Goal: Information Seeking & Learning: Check status

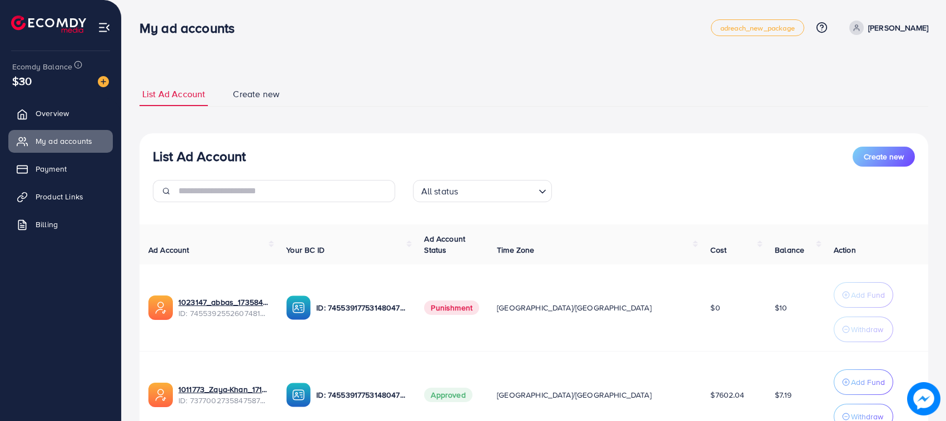
scroll to position [98, 0]
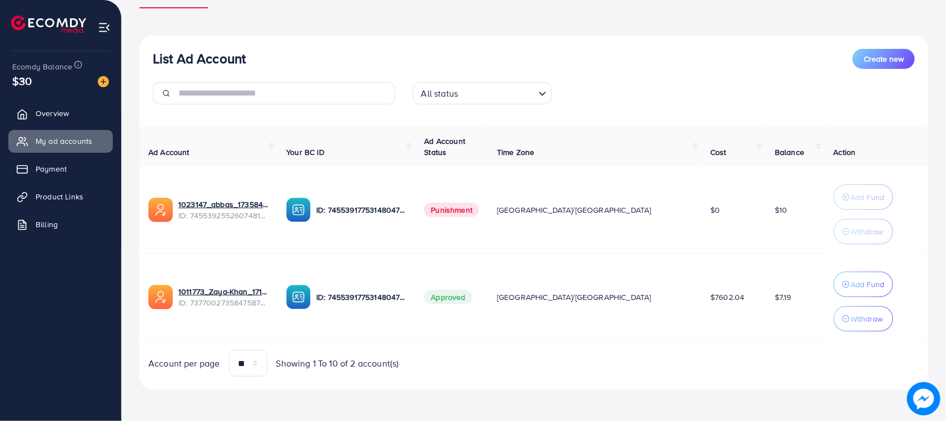
drag, startPoint x: 771, startPoint y: 298, endPoint x: 734, endPoint y: 294, distance: 37.4
click at [766, 294] on td "$7.19" at bounding box center [795, 297] width 59 height 87
click at [766, 293] on td "$7.19" at bounding box center [795, 297] width 59 height 87
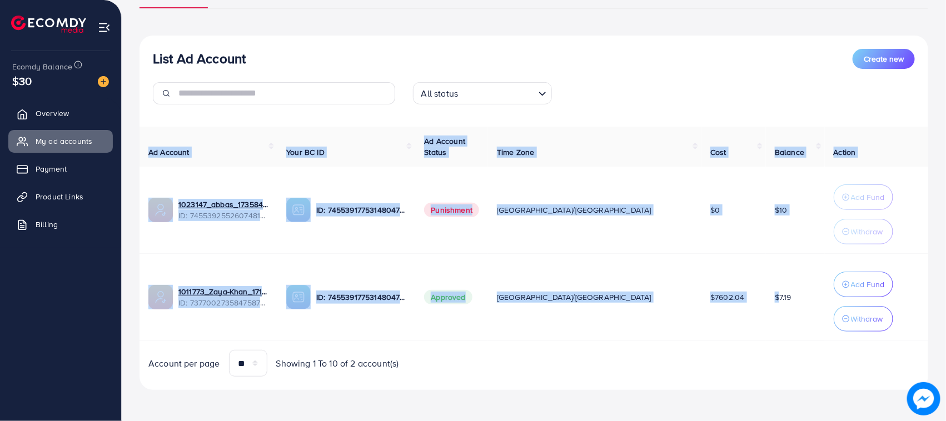
click at [766, 293] on td "$7.19" at bounding box center [795, 297] width 59 height 87
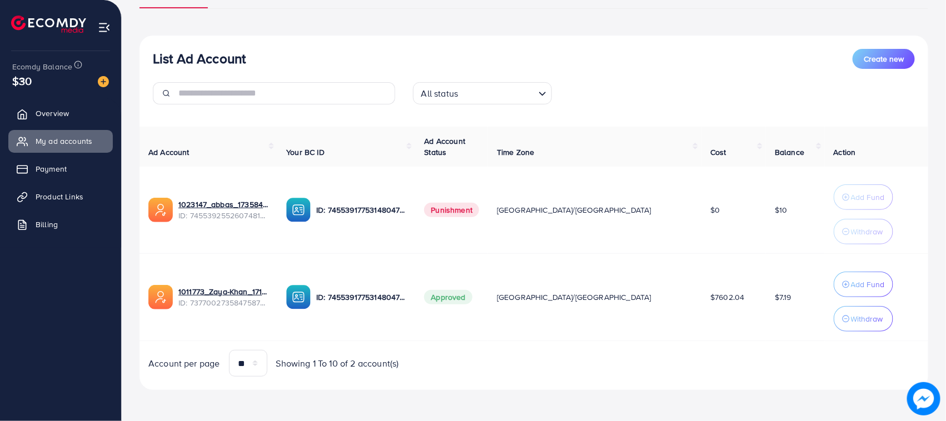
click at [741, 357] on div "Account per page ** ** ** *** Showing 1 To 10 of 2 account(s)" at bounding box center [534, 363] width 806 height 27
drag, startPoint x: 493, startPoint y: 298, endPoint x: 751, endPoint y: 306, distance: 257.9
click at [751, 306] on tr "1011773_Zaya-Khan_1717592302951 ID: 7377002735847587841 ID: 7455391775314804752…" at bounding box center [533, 297] width 788 height 87
click at [766, 304] on td "$7.19" at bounding box center [795, 297] width 59 height 87
drag, startPoint x: 753, startPoint y: 304, endPoint x: 182, endPoint y: 281, distance: 571.1
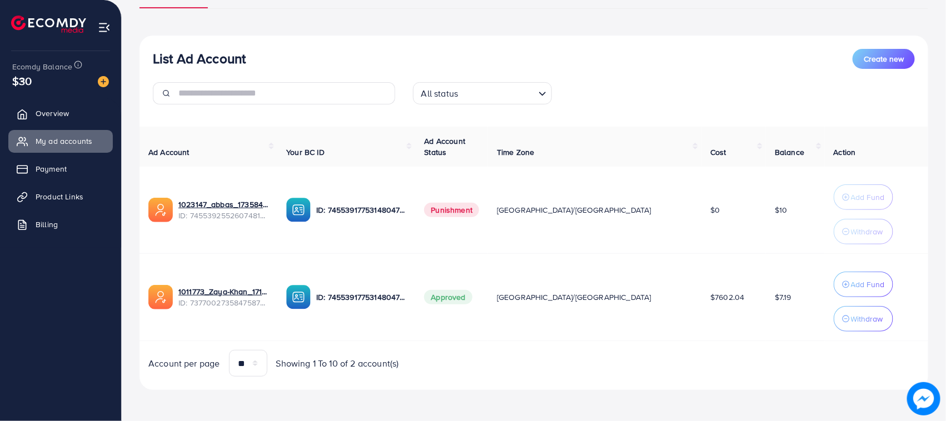
click at [185, 282] on tr "1011773_Zaya-Khan_1717592302951 ID: 7377002735847587841 ID: 7455391775314804752…" at bounding box center [533, 297] width 788 height 87
click at [178, 277] on td "1011773_Zaya-Khan_1717592302951 ID: 7377002735847587841" at bounding box center [208, 297] width 138 height 87
click at [181, 277] on td "1011773_Zaya-Khan_1717592302951 ID: 7377002735847587841" at bounding box center [208, 297] width 138 height 87
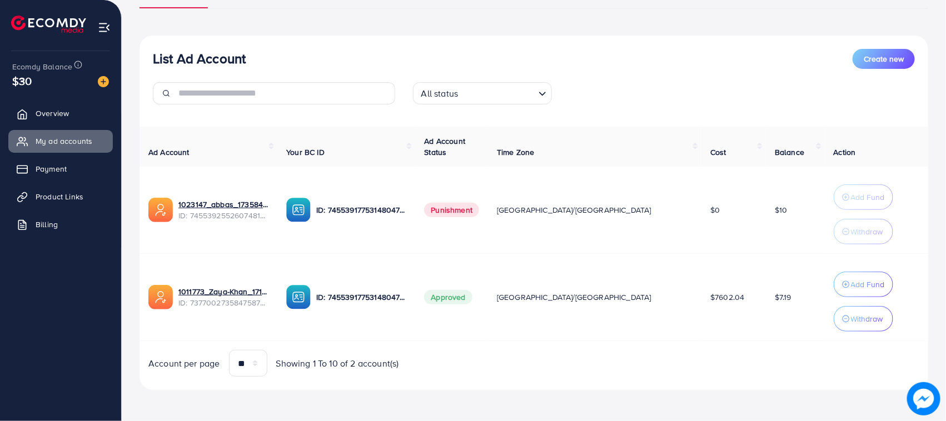
drag, startPoint x: 181, startPoint y: 277, endPoint x: 749, endPoint y: 307, distance: 569.2
click at [749, 307] on tr "1011773_Zaya-Khan_1717592302951 ID: 7377002735847587841 ID: 7455391775314804752…" at bounding box center [533, 297] width 788 height 87
click at [766, 307] on td "$7.19" at bounding box center [795, 297] width 59 height 87
drag, startPoint x: 749, startPoint y: 307, endPoint x: 142, endPoint y: 264, distance: 608.8
click at [142, 264] on tr "1011773_Zaya-Khan_1717592302951 ID: 7377002735847587841 ID: 7455391775314804752…" at bounding box center [533, 297] width 788 height 87
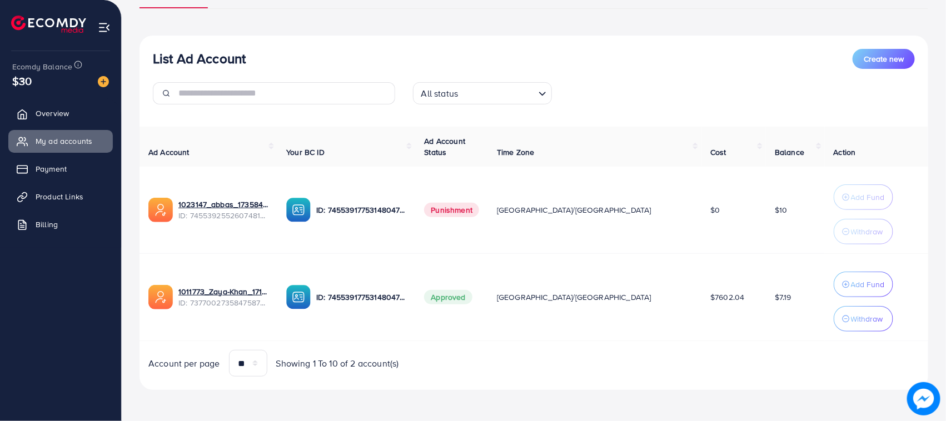
click at [151, 278] on td "1011773_Zaya-Khan_1717592302951 ID: 7377002735847587841" at bounding box center [208, 297] width 138 height 87
drag, startPoint x: 151, startPoint y: 278, endPoint x: 760, endPoint y: 331, distance: 611.3
click at [760, 331] on tr "1011773_Zaya-Khan_1717592302951 ID: 7377002735847587841 ID: 7455391775314804752…" at bounding box center [533, 297] width 788 height 87
click at [766, 307] on td "$7.19" at bounding box center [795, 297] width 59 height 87
drag, startPoint x: 768, startPoint y: 210, endPoint x: 146, endPoint y: 203, distance: 622.9
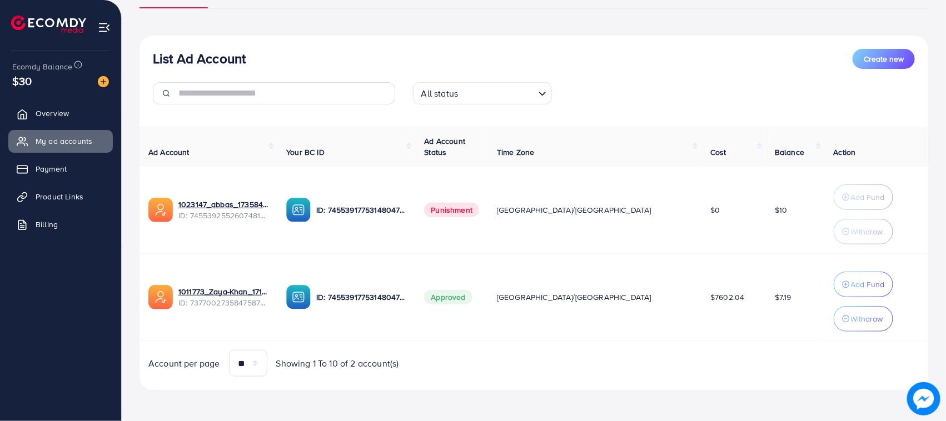
click at [146, 203] on tr "1023147_abbas_1735843853887 ID: 7455392552607481857 ID: 7455391775314804752 Pun…" at bounding box center [533, 210] width 788 height 87
click at [138, 196] on div "List Ad Account Create new List Ad Account Create new All status Loading... Ad …" at bounding box center [534, 161] width 824 height 519
drag, startPoint x: 185, startPoint y: 196, endPoint x: 784, endPoint y: 237, distance: 600.3
click at [784, 237] on div "List Ad Account Create new List Ad Account Create new All status Loading... Ad …" at bounding box center [534, 161] width 824 height 519
click at [770, 216] on td "$10" at bounding box center [795, 210] width 59 height 87
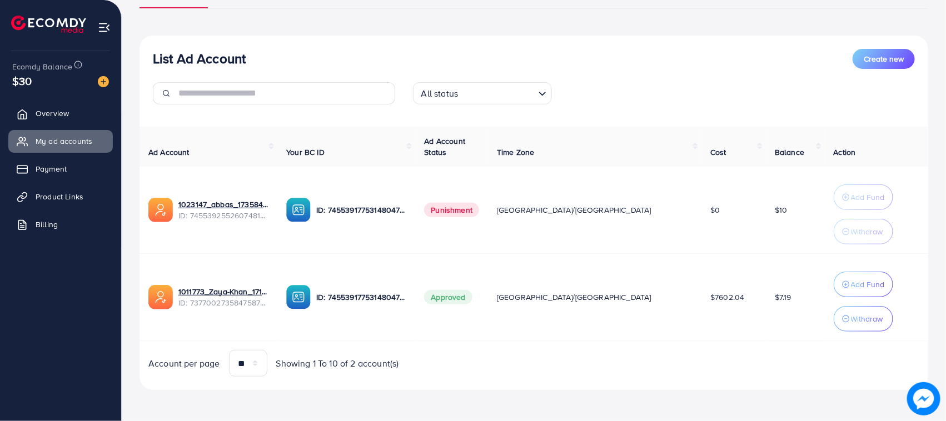
drag, startPoint x: 770, startPoint y: 216, endPoint x: 131, endPoint y: 206, distance: 639.1
click at [150, 209] on tr "1023147_abbas_1735843853887 ID: 7455392552607481857 ID: 7455391775314804752 Pun…" at bounding box center [533, 210] width 788 height 87
click at [129, 204] on div "List Ad Account Create new List Ad Account Create new All status Loading... Ad …" at bounding box center [534, 161] width 824 height 519
drag, startPoint x: 129, startPoint y: 204, endPoint x: 747, endPoint y: 213, distance: 617.9
click at [747, 213] on div "List Ad Account Create new List Ad Account Create new All status Loading... Ad …" at bounding box center [534, 161] width 824 height 519
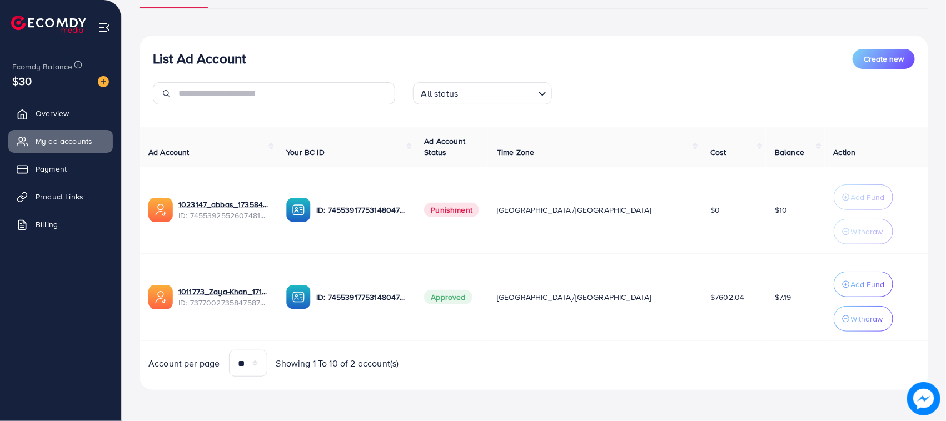
click at [766, 212] on td "$10" at bounding box center [795, 210] width 59 height 87
drag, startPoint x: 753, startPoint y: 212, endPoint x: 163, endPoint y: 195, distance: 590.9
click at [164, 195] on tr "1023147_abbas_1735843853887 ID: 7455392552607481857 ID: 7455391775314804752 Pun…" at bounding box center [533, 210] width 788 height 87
click at [158, 186] on td "1023147_abbas_1735843853887 ID: 7455392552607481857" at bounding box center [208, 210] width 138 height 87
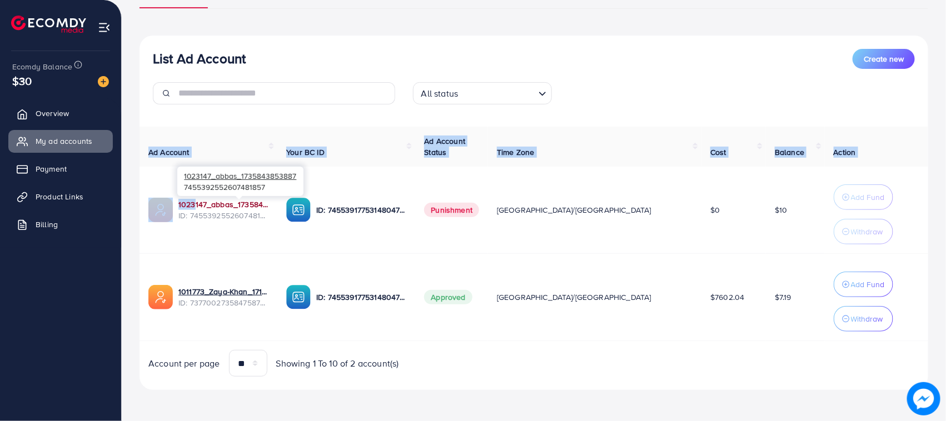
drag, startPoint x: 139, startPoint y: 198, endPoint x: 189, endPoint y: 206, distance: 50.6
click at [189, 206] on div "List Ad Account Create new List Ad Account Create new All status Loading... Ad …" at bounding box center [534, 161] width 824 height 519
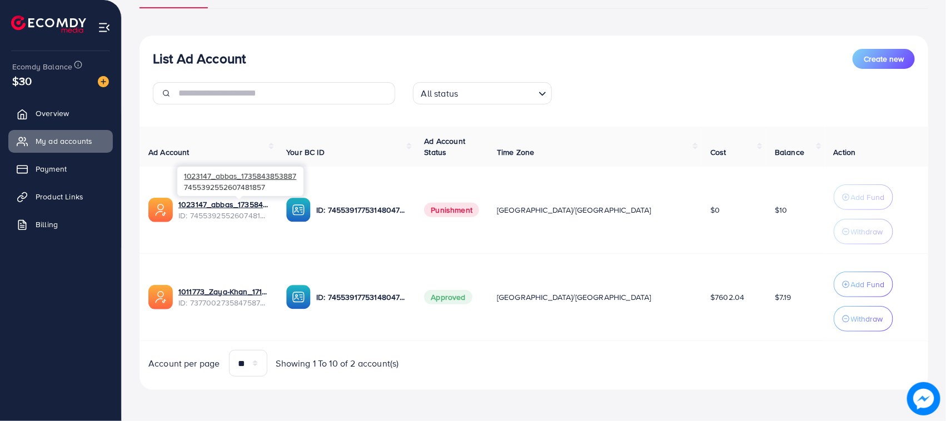
click at [200, 189] on div "1023147_abbas_1735843853887 7455392552607481857" at bounding box center [240, 181] width 126 height 29
drag, startPoint x: 770, startPoint y: 218, endPoint x: 164, endPoint y: 213, distance: 605.7
click at [164, 213] on tr "1023147_abbas_1735843853887 ID: 7455392552607481857 ID: 7455391775314804752 Pun…" at bounding box center [533, 210] width 788 height 87
click at [132, 198] on div "List Ad Account Create new List Ad Account Create new All status Loading... Ad …" at bounding box center [534, 161] width 824 height 519
drag, startPoint x: 753, startPoint y: 208, endPoint x: 151, endPoint y: 202, distance: 602.3
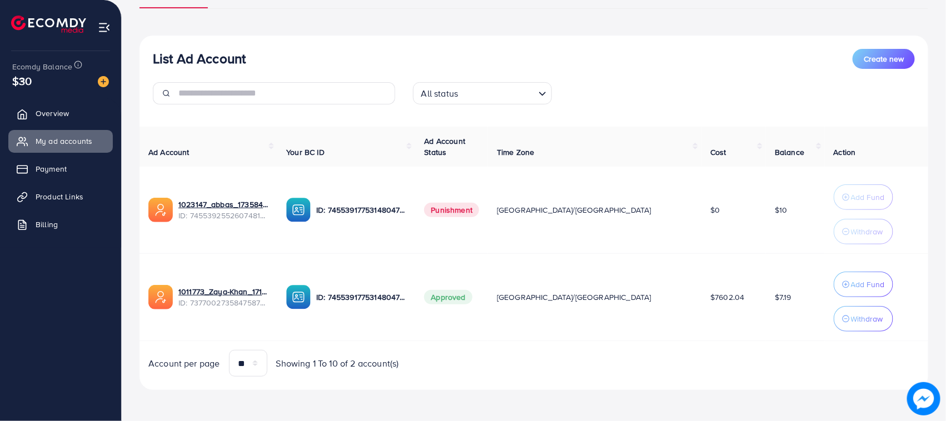
click at [151, 202] on tr "1023147_abbas_1735843853887 ID: 7455392552607481857 ID: 7455391775314804752 Pun…" at bounding box center [533, 210] width 788 height 87
click at [392, 285] on div "ID: 7455391775314804752" at bounding box center [346, 297] width 120 height 24
drag, startPoint x: 759, startPoint y: 210, endPoint x: 153, endPoint y: 206, distance: 606.2
click at [153, 206] on tr "1023147_abbas_1735843853887 ID: 7455392552607481857 ID: 7455391775314804752 Pun…" at bounding box center [533, 210] width 788 height 87
click at [415, 262] on td "ID: 7455391775314804752" at bounding box center [346, 297] width 138 height 87
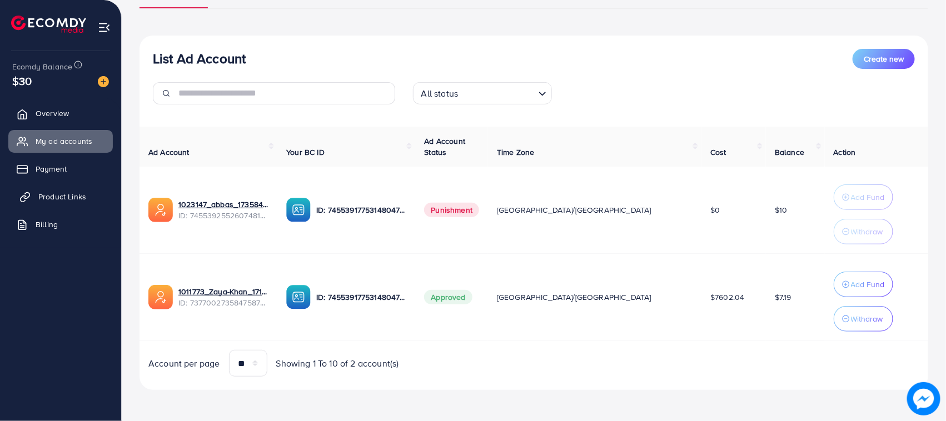
drag, startPoint x: 770, startPoint y: 212, endPoint x: 81, endPoint y: 196, distance: 689.2
click at [81, 196] on div "My ad accounts adreach_new_package Help Center Contact Support Plans and Pricin…" at bounding box center [473, 161] width 946 height 519
click at [415, 256] on td "ID: 7455391775314804752" at bounding box center [346, 297] width 138 height 87
drag, startPoint x: 759, startPoint y: 210, endPoint x: 168, endPoint y: 199, distance: 591.3
click at [168, 199] on tr "1023147_abbas_1735843853887 ID: 7455392552607481857 ID: 7455391775314804752 Pun…" at bounding box center [533, 210] width 788 height 87
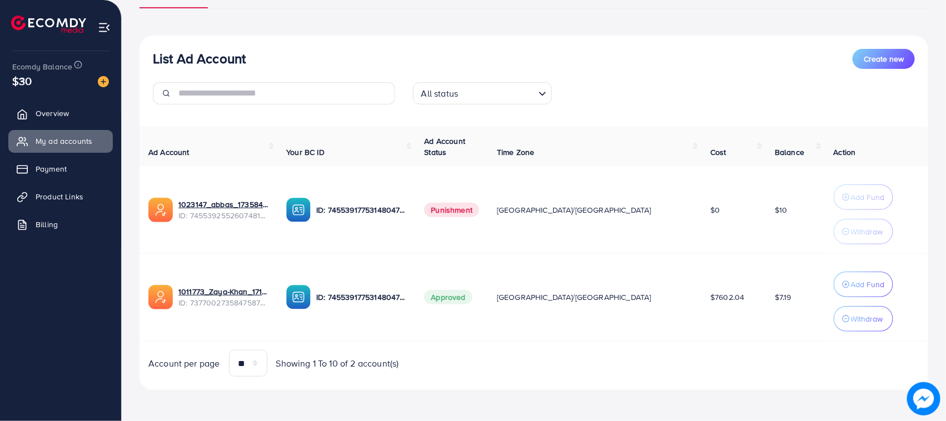
click at [146, 192] on td "1023147_abbas_1735843853887 ID: 7455392552607481857" at bounding box center [208, 210] width 138 height 87
drag, startPoint x: 159, startPoint y: 195, endPoint x: 762, endPoint y: 211, distance: 602.5
click at [762, 211] on tr "1023147_abbas_1735843853887 ID: 7455392552607481857 ID: 7455391775314804752 Pun…" at bounding box center [533, 210] width 788 height 87
click at [766, 211] on td "$10" at bounding box center [795, 210] width 59 height 87
drag, startPoint x: 762, startPoint y: 211, endPoint x: 159, endPoint y: 207, distance: 602.3
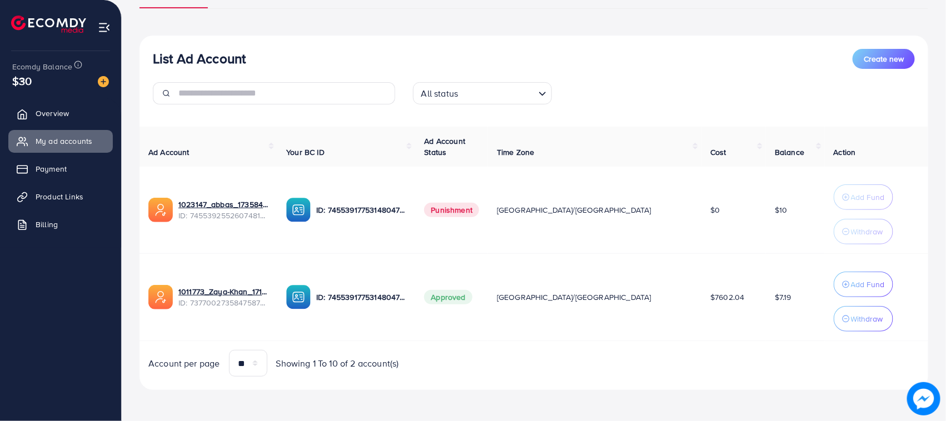
click at [159, 207] on tr "1023147_abbas_1735843853887 ID: 7455392552607481857 ID: 7455391775314804752 Pun…" at bounding box center [533, 210] width 788 height 87
click at [143, 196] on td "1023147_abbas_1735843853887 ID: 7455392552607481857" at bounding box center [208, 210] width 138 height 87
drag, startPoint x: 143, startPoint y: 196, endPoint x: 778, endPoint y: 207, distance: 635.2
click at [778, 223] on tr "1023147_abbas_1735843853887 ID: 7455392552607481857 ID: 7455391775314804752 Pun…" at bounding box center [533, 210] width 788 height 87
click at [776, 204] on td "$10" at bounding box center [795, 210] width 59 height 87
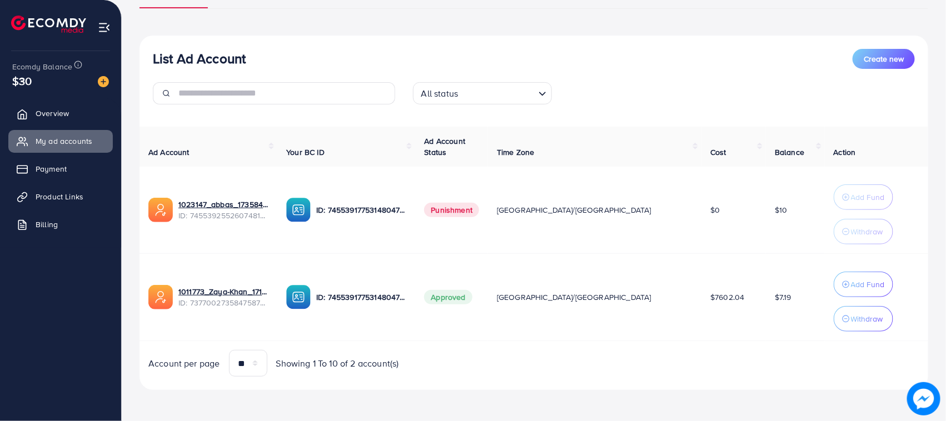
drag, startPoint x: 776, startPoint y: 204, endPoint x: 145, endPoint y: 209, distance: 630.7
click at [145, 209] on tr "1023147_abbas_1735843853887 ID: 7455392552607481857 ID: 7455391775314804752 Pun…" at bounding box center [533, 210] width 788 height 87
click at [145, 209] on td "1023147_abbas_1735843853887 ID: 7455392552607481857" at bounding box center [208, 210] width 138 height 87
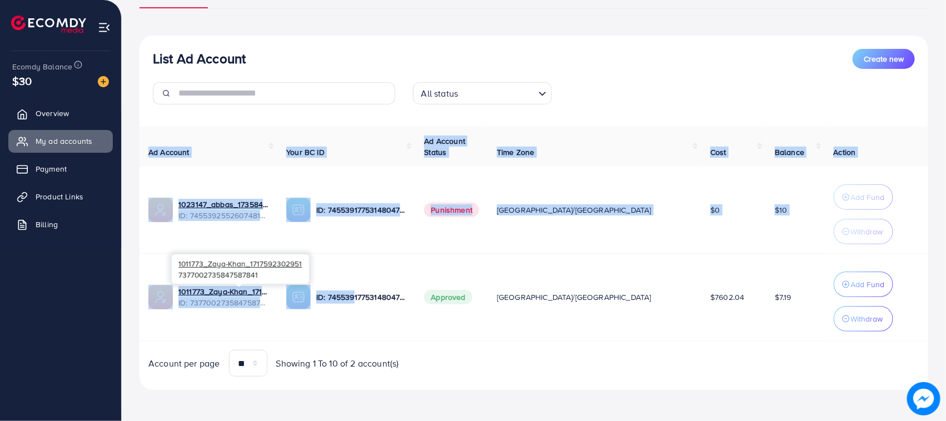
drag, startPoint x: 134, startPoint y: 293, endPoint x: 622, endPoint y: 289, distance: 488.4
click at [448, 296] on div "List Ad Account Create new List Ad Account Create new All status Loading... Ad …" at bounding box center [534, 161] width 824 height 519
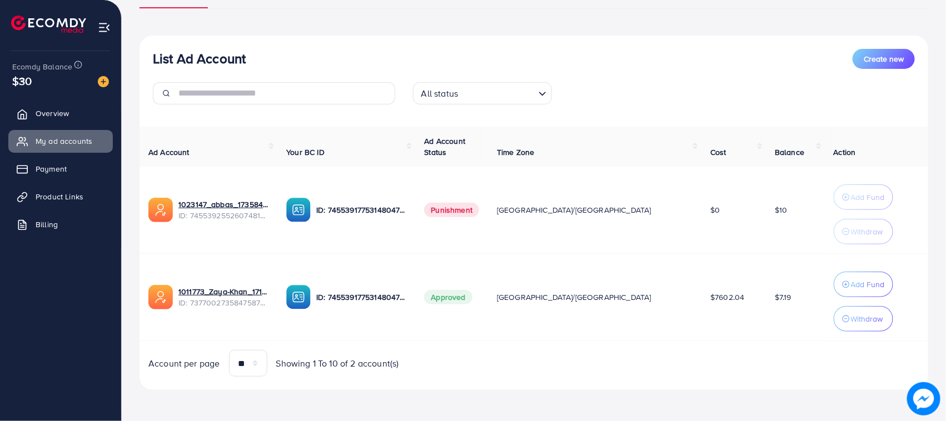
click at [766, 319] on td "$7.19" at bounding box center [795, 297] width 59 height 87
drag, startPoint x: 767, startPoint y: 298, endPoint x: 131, endPoint y: 294, distance: 636.2
click at [131, 294] on div "List Ad Account Create new List Ad Account Create new All status Loading... Ad …" at bounding box center [534, 161] width 824 height 519
click at [146, 283] on td "1011773_Zaya-Khan_1717592302951 ID: 7377002735847587841" at bounding box center [208, 297] width 138 height 87
drag, startPoint x: 146, startPoint y: 289, endPoint x: 772, endPoint y: 309, distance: 627.1
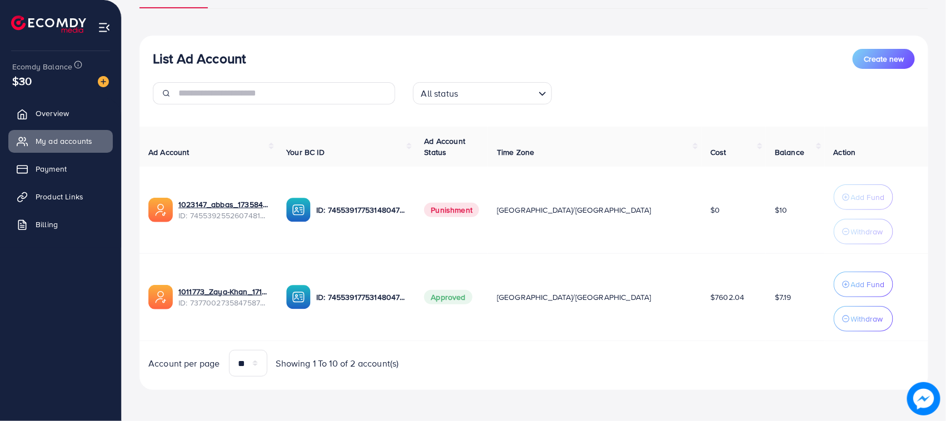
click at [778, 318] on tr "1011773_Zaya-Khan_1717592302951 ID: 7377002735847587841 ID: 7455391775314804752…" at bounding box center [533, 297] width 788 height 87
click at [771, 304] on td "$7.19" at bounding box center [795, 297] width 59 height 87
drag, startPoint x: 771, startPoint y: 304, endPoint x: 142, endPoint y: 288, distance: 628.6
click at [143, 289] on tr "1011773_Zaya-Khan_1717592302951 ID: 7377002735847587841 ID: 7455391775314804752…" at bounding box center [533, 297] width 788 height 87
click at [138, 286] on div "List Ad Account Create new List Ad Account Create new All status Loading... Ad …" at bounding box center [534, 161] width 824 height 519
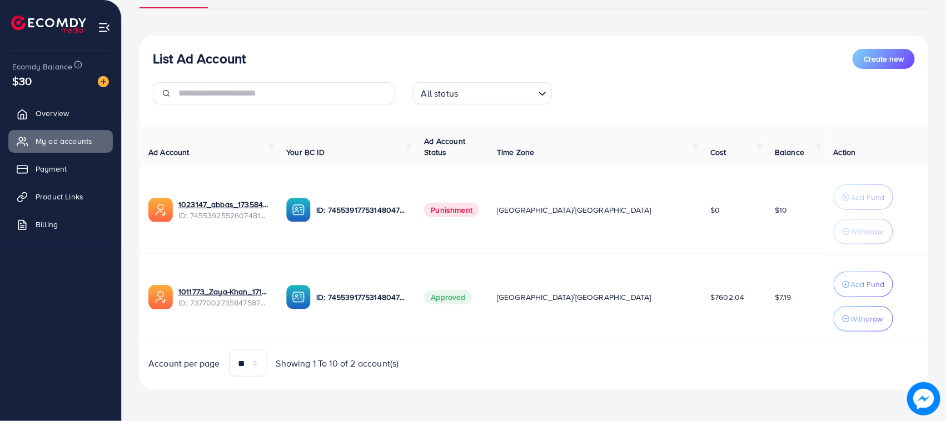
drag, startPoint x: 138, startPoint y: 286, endPoint x: 678, endPoint y: 331, distance: 541.9
click at [677, 331] on div "List Ad Account Create new List Ad Account Create new All status Loading... Ad …" at bounding box center [534, 161] width 824 height 519
click at [766, 304] on td "$7.19" at bounding box center [795, 297] width 59 height 87
drag, startPoint x: 762, startPoint y: 304, endPoint x: 145, endPoint y: 296, distance: 617.4
click at [145, 296] on tr "1011773_Zaya-Khan_1717592302951 ID: 7377002735847587841 ID: 7455391775314804752…" at bounding box center [533, 297] width 788 height 87
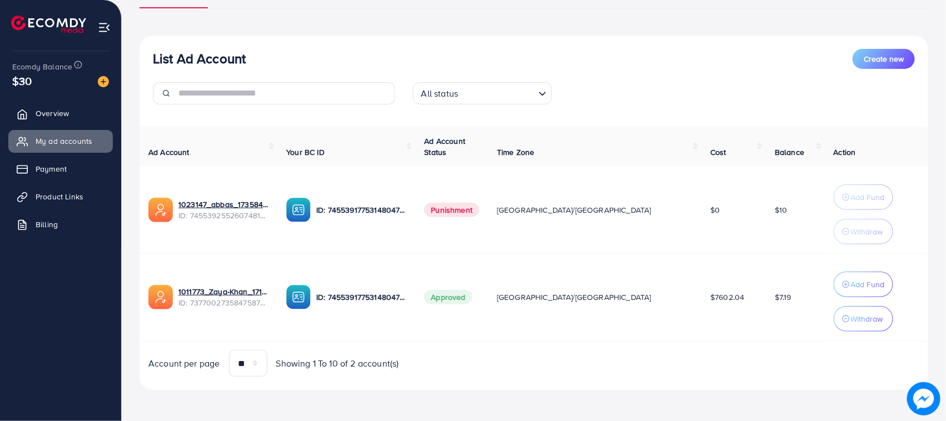
click at [145, 296] on td "1011773_Zaya-Khan_1717592302951 ID: 7377002735847587841" at bounding box center [208, 297] width 138 height 87
drag, startPoint x: 145, startPoint y: 296, endPoint x: 771, endPoint y: 314, distance: 625.9
click at [771, 314] on tr "1011773_Zaya-Khan_1717592302951 ID: 7377002735847587841 ID: 7455391775314804752…" at bounding box center [533, 297] width 788 height 87
click at [771, 311] on td "$7.19" at bounding box center [795, 297] width 59 height 87
drag, startPoint x: 771, startPoint y: 311, endPoint x: 146, endPoint y: 295, distance: 625.3
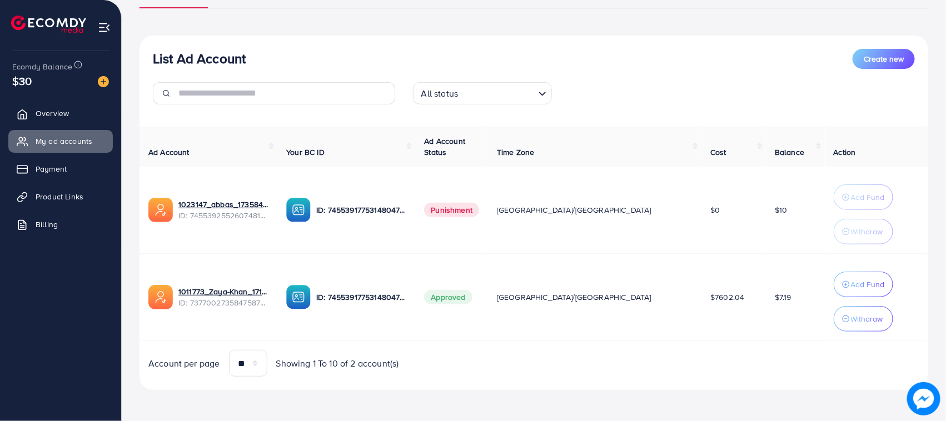
click at [146, 295] on tr "1011773_Zaya-Khan_1717592302951 ID: 7377002735847587841 ID: 7455391775314804752…" at bounding box center [533, 297] width 788 height 87
click at [146, 295] on td "1011773_Zaya-Khan_1717592302951 ID: 7377002735847587841" at bounding box center [208, 297] width 138 height 87
drag, startPoint x: 146, startPoint y: 295, endPoint x: 755, endPoint y: 320, distance: 609.5
click at [755, 320] on tr "1011773_Zaya-Khan_1717592302951 ID: 7377002735847587841 ID: 7455391775314804752…" at bounding box center [533, 297] width 788 height 87
click at [766, 293] on td "$7.19" at bounding box center [795, 297] width 59 height 87
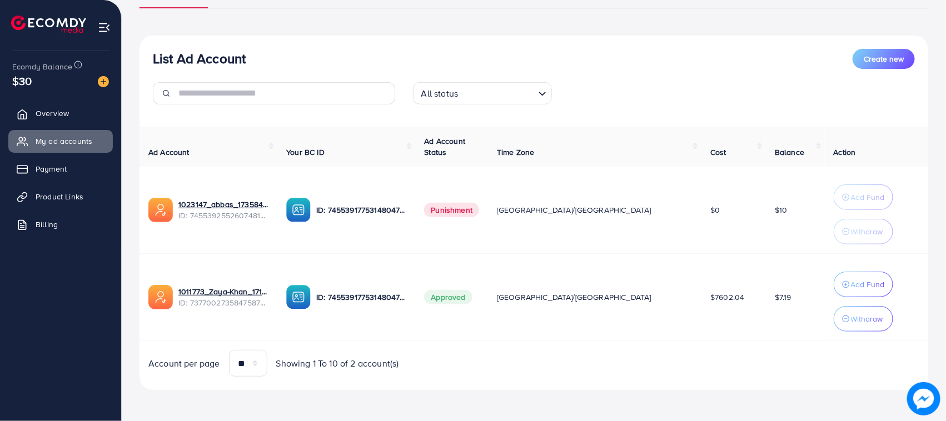
drag, startPoint x: 761, startPoint y: 293, endPoint x: 139, endPoint y: 307, distance: 621.9
click at [139, 307] on tr "1011773_Zaya-Khan_1717592302951 ID: 7377002735847587841 ID: 7455391775314804752…" at bounding box center [533, 297] width 788 height 87
click at [139, 307] on td "1011773_Zaya-Khan_1717592302951 ID: 7377002735847587841" at bounding box center [208, 297] width 138 height 87
drag, startPoint x: 139, startPoint y: 307, endPoint x: 776, endPoint y: 304, distance: 636.2
click at [776, 304] on tr "1011773_Zaya-Khan_1717592302951 ID: 7377002735847587841 ID: 7455391775314804752…" at bounding box center [533, 297] width 788 height 87
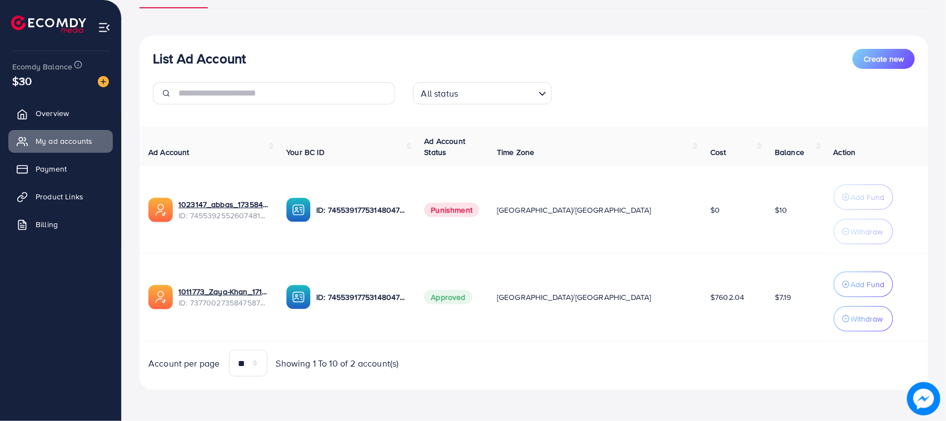
click at [776, 304] on td "$7.19" at bounding box center [795, 297] width 59 height 87
drag, startPoint x: 776, startPoint y: 304, endPoint x: 150, endPoint y: 298, distance: 625.7
click at [150, 298] on tr "1011773_Zaya-Khan_1717592302951 ID: 7377002735847587841 ID: 7455391775314804752…" at bounding box center [533, 297] width 788 height 87
click at [133, 295] on div "List Ad Account Create new List Ad Account Create new All status Loading... Ad …" at bounding box center [534, 161] width 824 height 519
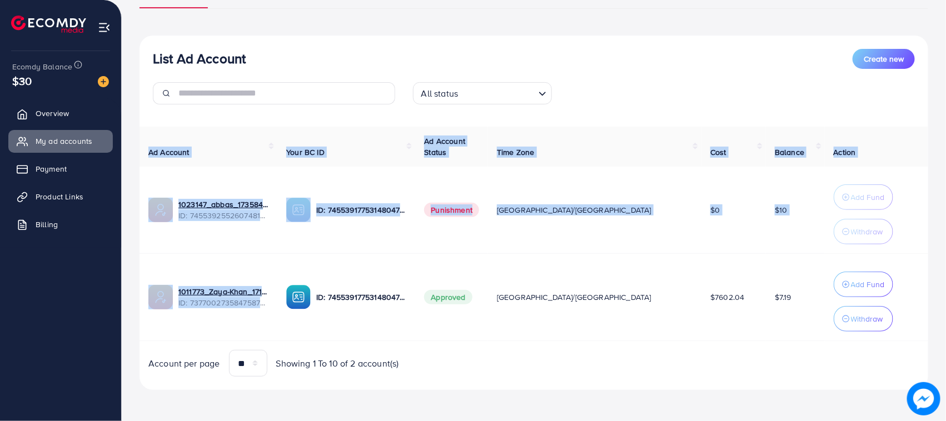
drag, startPoint x: 133, startPoint y: 295, endPoint x: 226, endPoint y: 300, distance: 92.4
click at [226, 300] on div "List Ad Account Create new List Ad Account Create new All status Loading... Ad …" at bounding box center [534, 161] width 824 height 519
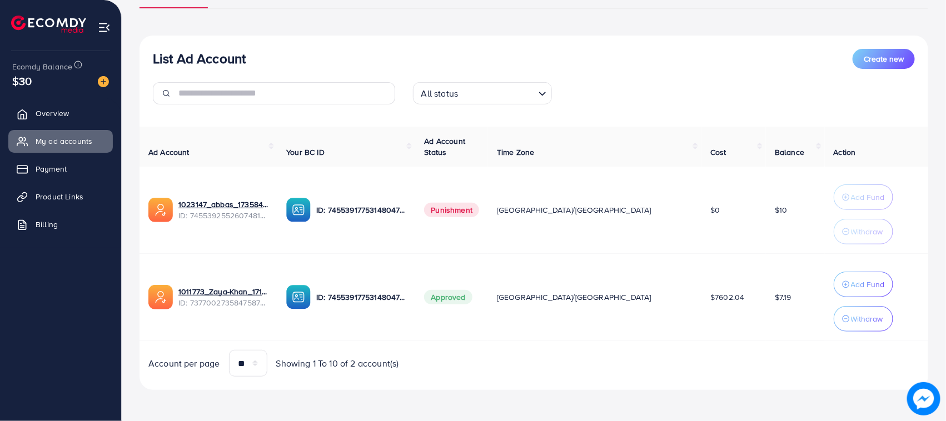
click at [312, 264] on td "ID: 7455391775314804752" at bounding box center [346, 297] width 138 height 87
drag, startPoint x: 758, startPoint y: 298, endPoint x: 123, endPoint y: 297, distance: 635.1
click at [123, 297] on div "List Ad Account Create new List Ad Account Create new All status Loading... Ad …" at bounding box center [534, 161] width 824 height 519
click at [142, 297] on td "1011773_Zaya-Khan_1717592302951 ID: 7377002735847587841" at bounding box center [208, 297] width 138 height 87
drag, startPoint x: 142, startPoint y: 297, endPoint x: 745, endPoint y: 304, distance: 602.9
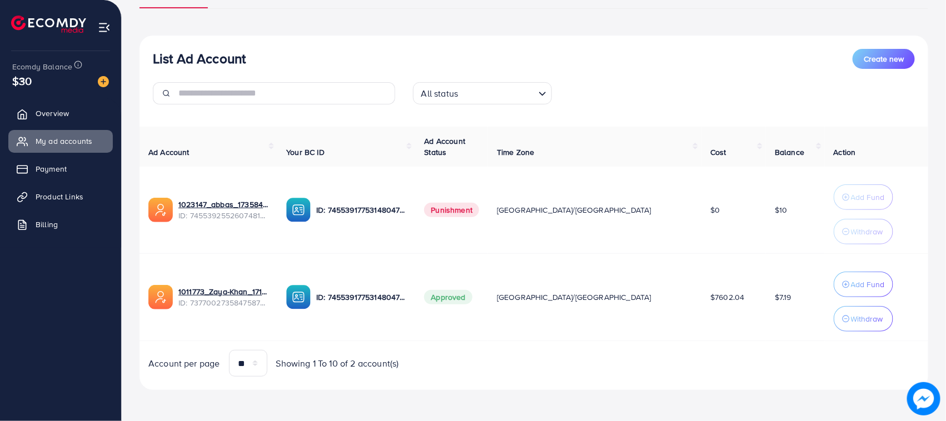
click at [745, 304] on tr "1011773_Zaya-Khan_1717592302951 ID: 7377002735847587841 ID: 7455391775314804752…" at bounding box center [533, 297] width 788 height 87
click at [775, 303] on span "$7.19" at bounding box center [783, 297] width 17 height 11
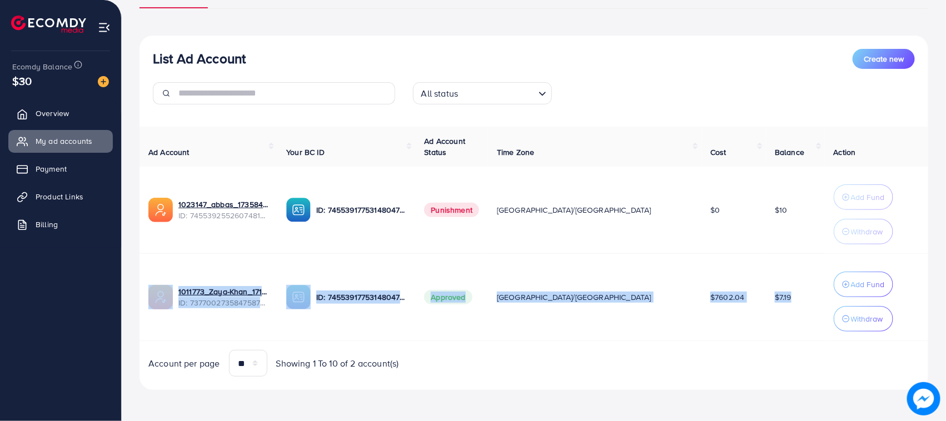
drag, startPoint x: 749, startPoint y: 303, endPoint x: 143, endPoint y: 301, distance: 606.2
click at [143, 301] on tr "1011773_Zaya-Khan_1717592302951 ID: 7377002735847587841 ID: 7455391775314804752…" at bounding box center [533, 297] width 788 height 87
click at [143, 301] on td "1011773_Zaya-Khan_1717592302951 ID: 7377002735847587841" at bounding box center [208, 297] width 138 height 87
drag, startPoint x: 143, startPoint y: 301, endPoint x: 770, endPoint y: 293, distance: 627.4
click at [770, 293] on tr "1011773_Zaya-Khan_1717592302951 ID: 7377002735847587841 ID: 7455391775314804752…" at bounding box center [533, 297] width 788 height 87
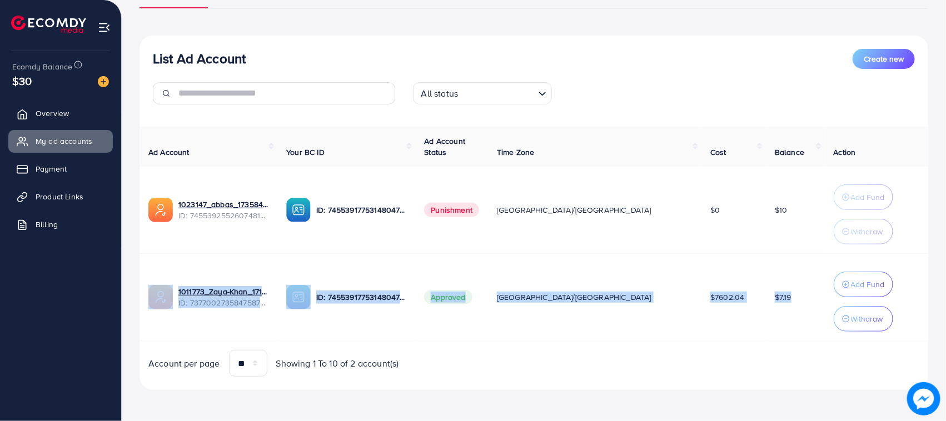
click at [770, 293] on td "$7.19" at bounding box center [795, 297] width 59 height 87
drag, startPoint x: 770, startPoint y: 293, endPoint x: 142, endPoint y: 296, distance: 628.4
click at [142, 296] on tr "1011773_Zaya-Khan_1717592302951 ID: 7377002735847587841 ID: 7455391775314804752…" at bounding box center [533, 297] width 788 height 87
click at [142, 296] on td "1011773_Zaya-Khan_1717592302951 ID: 7377002735847587841" at bounding box center [208, 297] width 138 height 87
drag, startPoint x: 142, startPoint y: 296, endPoint x: 762, endPoint y: 304, distance: 620.1
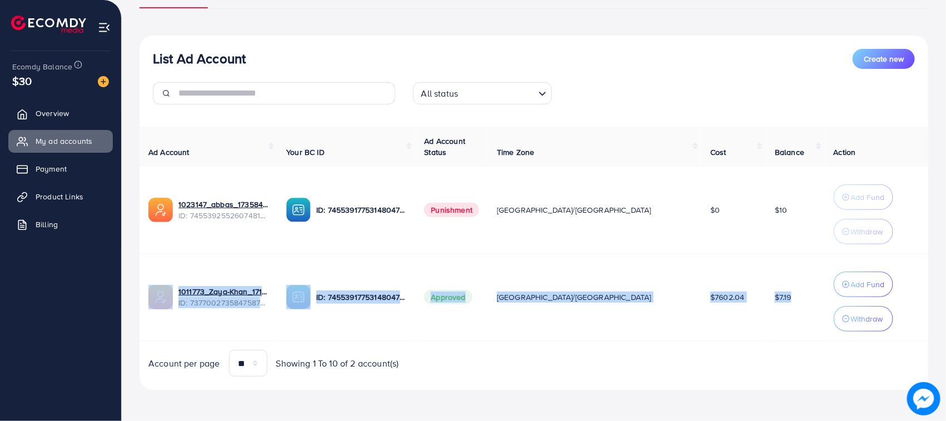
click at [762, 304] on tr "1011773_Zaya-Khan_1717592302951 ID: 7377002735847587841 ID: 7455391775314804752…" at bounding box center [533, 297] width 788 height 87
click at [766, 304] on td "$7.19" at bounding box center [795, 297] width 59 height 87
drag, startPoint x: 762, startPoint y: 304, endPoint x: 159, endPoint y: 288, distance: 602.5
click at [161, 289] on tr "1011773_Zaya-Khan_1717592302951 ID: 7377002735847587841 ID: 7455391775314804752…" at bounding box center [533, 297] width 788 height 87
click at [139, 285] on td "1011773_Zaya-Khan_1717592302951 ID: 7377002735847587841" at bounding box center [208, 297] width 138 height 87
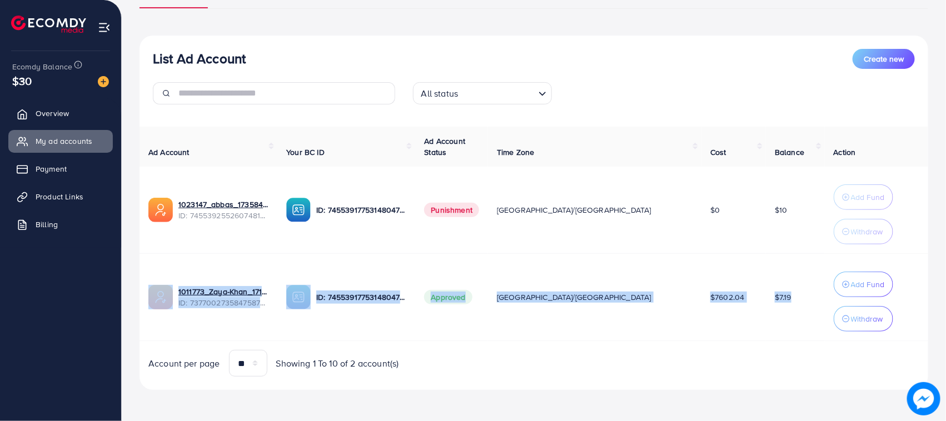
drag, startPoint x: 139, startPoint y: 285, endPoint x: 757, endPoint y: 302, distance: 618.6
click at [757, 302] on tr "1011773_Zaya-Khan_1717592302951 ID: 7377002735847587841 ID: 7455391775314804752…" at bounding box center [533, 297] width 788 height 87
click at [766, 302] on td "$7.19" at bounding box center [795, 297] width 59 height 87
drag, startPoint x: 757, startPoint y: 302, endPoint x: 147, endPoint y: 292, distance: 610.2
click at [147, 292] on tr "1011773_Zaya-Khan_1717592302951 ID: 7377002735847587841 ID: 7455391775314804752…" at bounding box center [533, 297] width 788 height 87
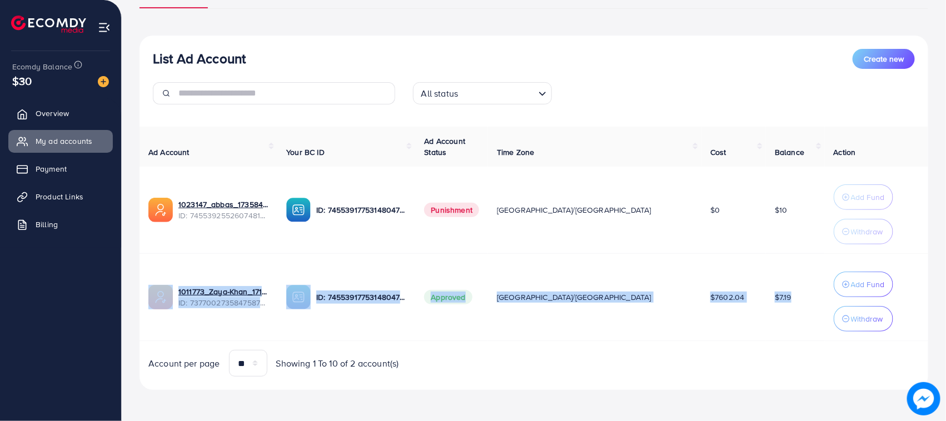
click at [144, 289] on td "1011773_Zaya-Khan_1717592302951 ID: 7377002735847587841" at bounding box center [208, 297] width 138 height 87
drag
click at [757, 311] on tr "1011773_Zaya-Khan_1717592302951 ID: 7377002735847587841 ID: 7455391775314804752…" at bounding box center [533, 297] width 788 height 87
click at [766, 294] on td "$7.19" at bounding box center [795, 297] width 59 height 87
drag, startPoint x: 762, startPoint y: 294, endPoint x: 146, endPoint y: 294, distance: 616.2
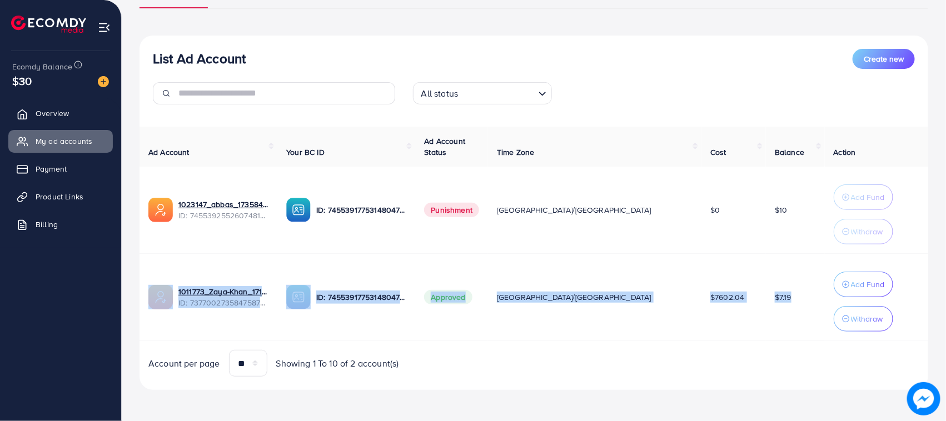
click at [146, 294] on tr "1011773_Zaya-Khan_1717592302951 ID: 7377002735847587841 ID: 7455391775314804752…" at bounding box center [533, 297] width 788 height 87
click at [146, 294] on td "1011773_Zaya-Khan_1717592302951 ID: 7377002735847587841" at bounding box center [208, 297] width 138 height 87
click at [764, 307] on tr "1011773_Zaya-Khan_1717592302951 ID: 7377002735847587841 ID: 7455391775314804752…" at bounding box center [533, 297] width 788 height 87
click at [766, 307] on td "$7.19" at bounding box center [795, 297] width 59 height 87
click at [152, 300] on tr "1011773_Zaya-Khan_1717592302951 ID: 7377002735847587841 ID: 7455391775314804752…" at bounding box center [533, 297] width 788 height 87
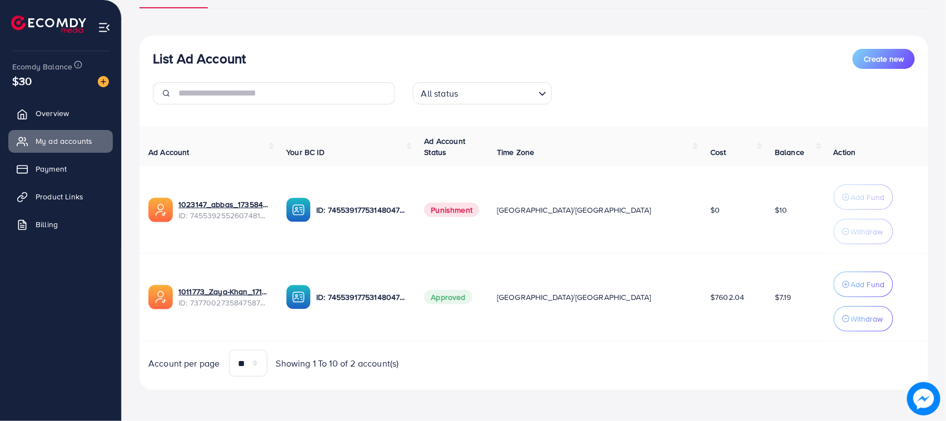
click at [123, 286] on div "List Ad Account Create new List Ad Account Create new All status Loading... Ad …" at bounding box center [534, 161] width 824 height 519
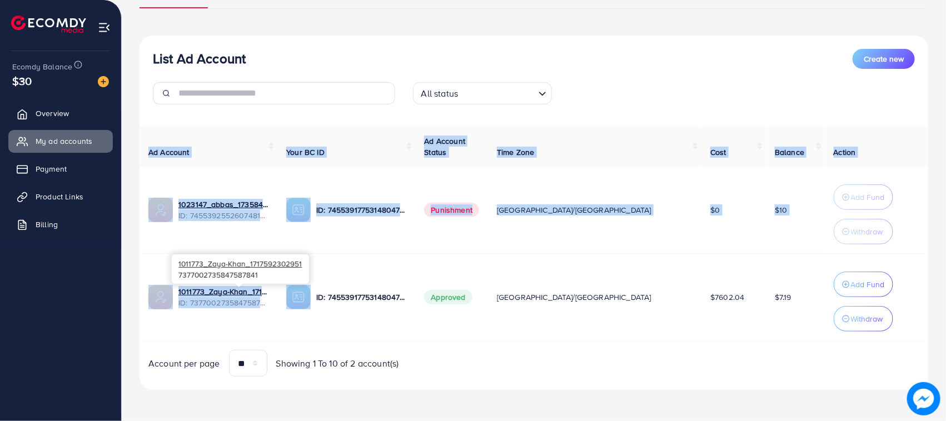
click at [398, 303] on div "List Ad Account Create new List Ad Account Create new All status Loading... Ad …" at bounding box center [534, 161] width 824 height 519
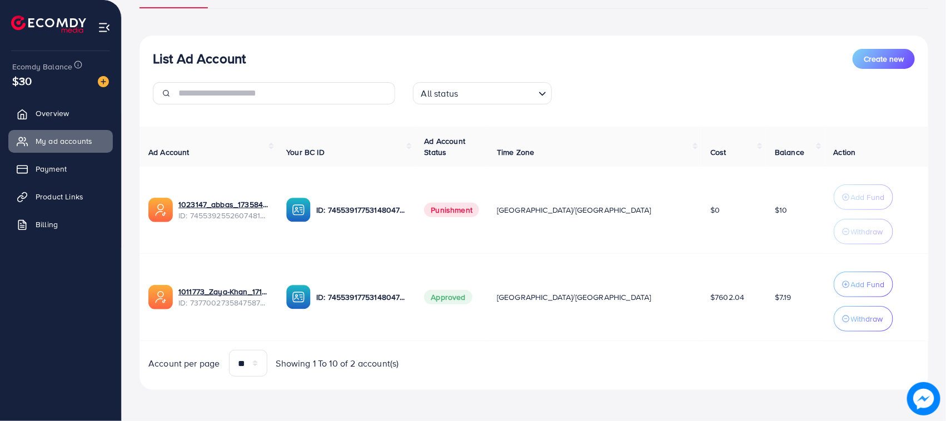
click at [766, 311] on td "$7.19" at bounding box center [795, 297] width 59 height 87
click at [138, 307] on div "List Ad Account Create new List Ad Account Create new All status Loading... Ad …" at bounding box center [534, 161] width 824 height 519
click at [148, 285] on img at bounding box center [160, 297] width 24 height 24
click at [212, 259] on td "1011773_Zaya-Khan_1717592302951 ID: 7377002735847587841" at bounding box center [208, 297] width 138 height 87
click at [250, 259] on td "1011773_Zaya-Khan_1717592302951 ID: 7377002735847587841" at bounding box center [208, 297] width 138 height 87
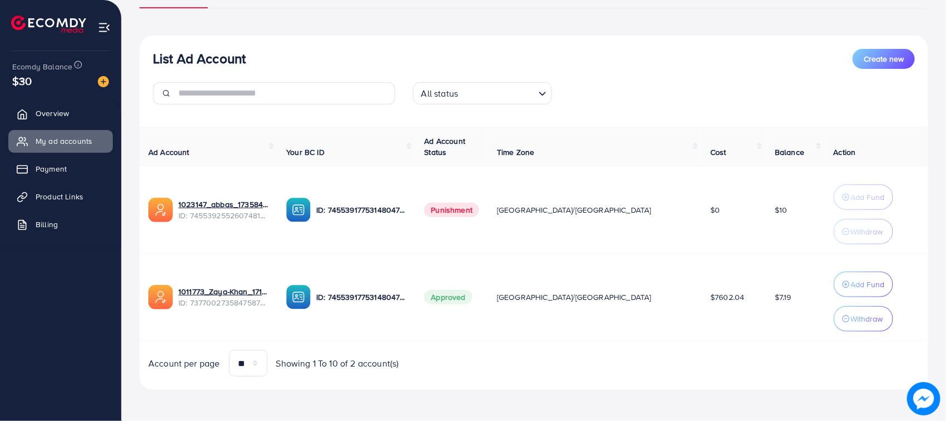
drag, startPoint x: 752, startPoint y: 294, endPoint x: 144, endPoint y: 296, distance: 607.3
click at [144, 296] on tr "1011773_Zaya-Khan_1717592302951 ID: 7377002735847587841 ID: 7455391775314804752…" at bounding box center [533, 297] width 788 height 87
click at [142, 296] on td "1011773_Zaya-Khan_1717592302951 ID: 7377002735847587841" at bounding box center [208, 297] width 138 height 87
drag, startPoint x: 764, startPoint y: 303, endPoint x: 149, endPoint y: 303, distance: 615.1
click at [149, 303] on tr "1011773_Zaya-Khan_1717592302951 ID: 7377002735847587841 ID: 7455391775314804752…" at bounding box center [533, 297] width 788 height 87
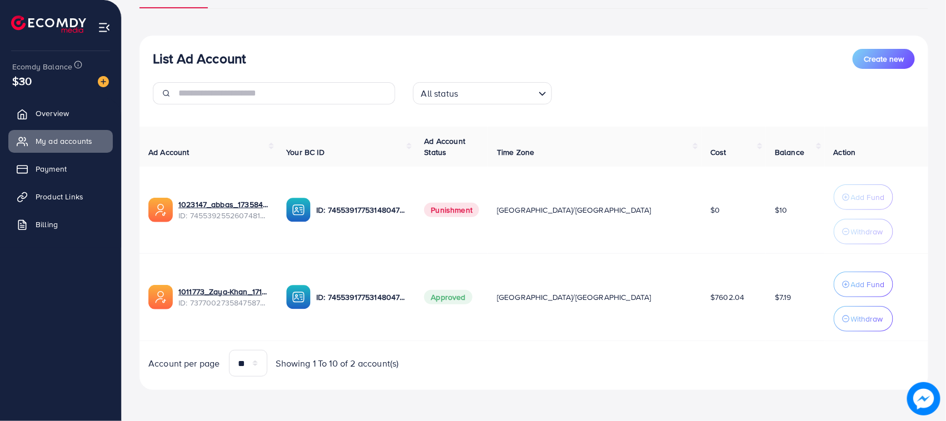
click at [142, 298] on td "1011773_Zaya-Khan_1717592302951 ID: 7377002735847587841" at bounding box center [208, 297] width 138 height 87
drag, startPoint x: 142, startPoint y: 298, endPoint x: 768, endPoint y: 313, distance: 625.8
click at [768, 313] on tr "1011773_Zaya-Khan_1717592302951 ID: 7377002735847587841 ID: 7455391775314804752…" at bounding box center [533, 297] width 788 height 87
click at [770, 307] on td "$7.19" at bounding box center [795, 297] width 59 height 87
drag, startPoint x: 770, startPoint y: 307, endPoint x: 139, endPoint y: 295, distance: 630.2
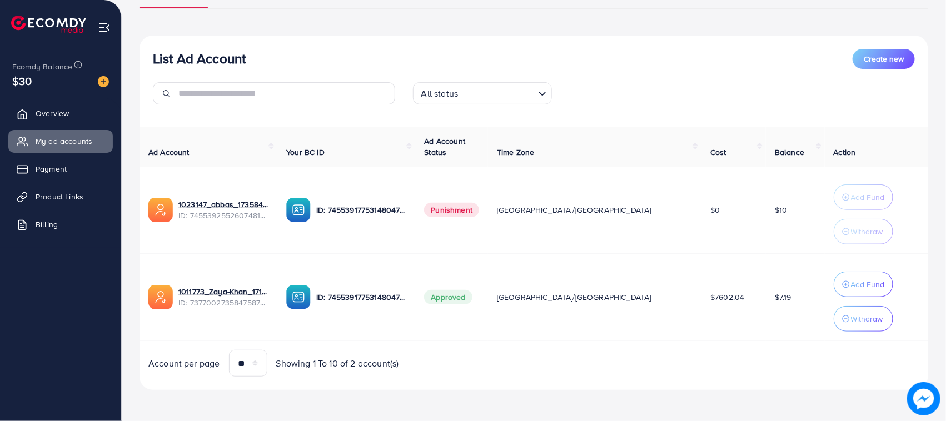
click at [143, 297] on tr "1011773_Zaya-Khan_1717592302951 ID: 7377002735847587841 ID: 7455391775314804752…" at bounding box center [533, 297] width 788 height 87
click at [139, 295] on td "1011773_Zaya-Khan_1717592302951 ID: 7377002735847587841" at bounding box center [208, 297] width 138 height 87
drag, startPoint x: 139, startPoint y: 295, endPoint x: 756, endPoint y: 300, distance: 616.8
click at [756, 300] on tr "1011773_Zaya-Khan_1717592302951 ID: 7377002735847587841 ID: 7455391775314804752…" at bounding box center [533, 297] width 788 height 87
click at [766, 299] on td "$7.19" at bounding box center [795, 297] width 59 height 87
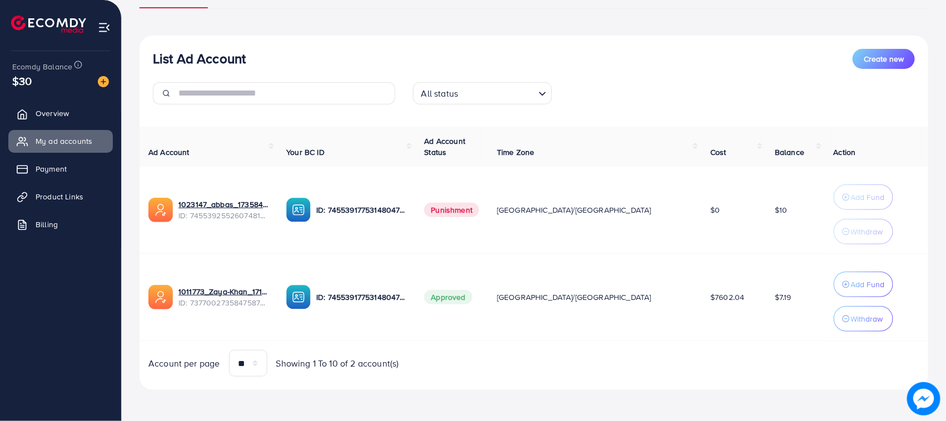
drag, startPoint x: 757, startPoint y: 299, endPoint x: 142, endPoint y: 273, distance: 615.6
click at [143, 273] on tr "1011773_Zaya-Khan_1717592302951 ID: 7377002735847587841 ID: 7455391775314804752…" at bounding box center [533, 297] width 788 height 87
click at [133, 293] on div "List Ad Account Create new List Ad Account Create new All status Loading... Ad …" at bounding box center [534, 161] width 824 height 519
drag, startPoint x: 754, startPoint y: 289, endPoint x: 142, endPoint y: 309, distance: 612.1
click at [152, 312] on tr "1011773_Zaya-Khan_1717592302951 ID: 7377002735847587841 ID: 7455391775314804752…" at bounding box center [533, 297] width 788 height 87
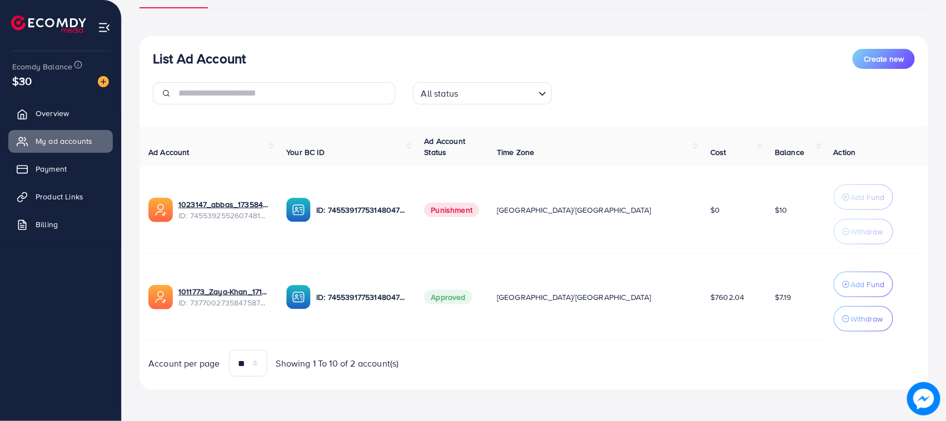
click at [138, 306] on div "List Ad Account Create new List Ad Account Create new All status Loading... Ad …" at bounding box center [534, 161] width 824 height 519
drag, startPoint x: 766, startPoint y: 310, endPoint x: 131, endPoint y: 306, distance: 634.5
click at [131, 306] on div "List Ad Account Create new List Ad Account Create new All status Loading... Ad …" at bounding box center [534, 161] width 824 height 519
click at [143, 289] on td "1011773_Zaya-Khan_1717592302951 ID: 7377002735847587841" at bounding box center [208, 297] width 138 height 87
drag, startPoint x: 758, startPoint y: 297, endPoint x: 148, endPoint y: 282, distance: 610.8
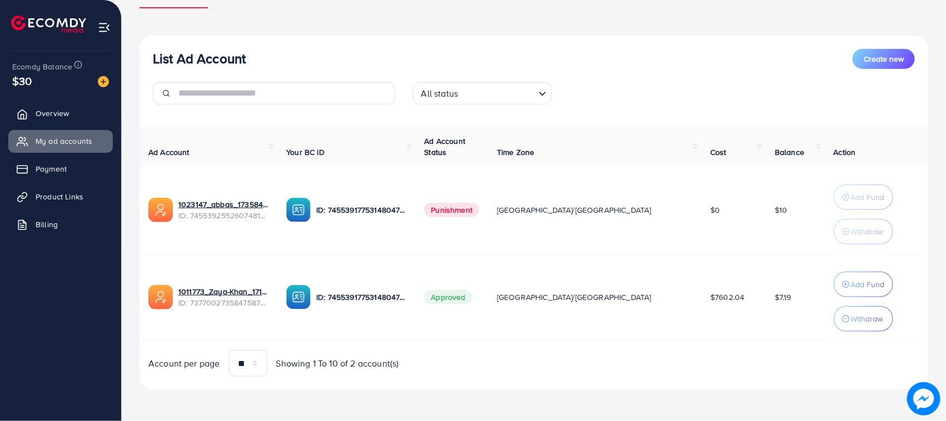
click at [148, 282] on tr "1011773_Zaya-Khan_1717592302951 ID: 7377002735847587841 ID: 7455391775314804752…" at bounding box center [533, 297] width 788 height 87
click at [148, 282] on td "1011773_Zaya-Khan_1717592302951 ID: 7377002735847587841" at bounding box center [208, 297] width 138 height 87
drag, startPoint x: 148, startPoint y: 282, endPoint x: 778, endPoint y: 292, distance: 630.2
click at [778, 292] on tr "1011773_Zaya-Khan_1717592302951 ID: 7377002735847587841 ID: 7455391775314804752…" at bounding box center [533, 297] width 788 height 87
click at [778, 292] on td "$7.19" at bounding box center [795, 297] width 59 height 87
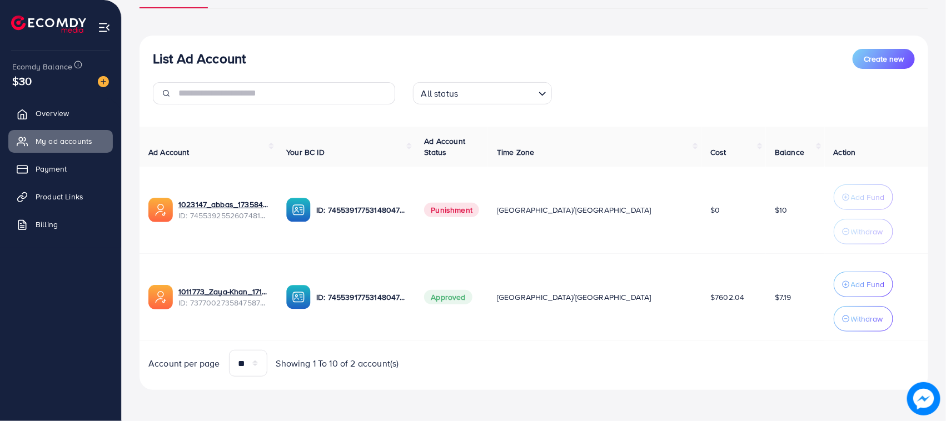
drag, startPoint x: 778, startPoint y: 292, endPoint x: 149, endPoint y: 296, distance: 629.0
click at [149, 296] on tr "1011773_Zaya-Khan_1717592302951 ID: 7377002735847587841 ID: 7455391775314804752…" at bounding box center [533, 297] width 788 height 87
click at [134, 294] on div "List Ad Account Create new List Ad Account Create new All status Loading... Ad …" at bounding box center [534, 161] width 824 height 519
drag, startPoint x: 134, startPoint y: 294, endPoint x: 771, endPoint y: 294, distance: 636.8
click at [771, 294] on div "List Ad Account Create new List Ad Account Create new All status Loading... Ad …" at bounding box center [534, 161] width 824 height 519
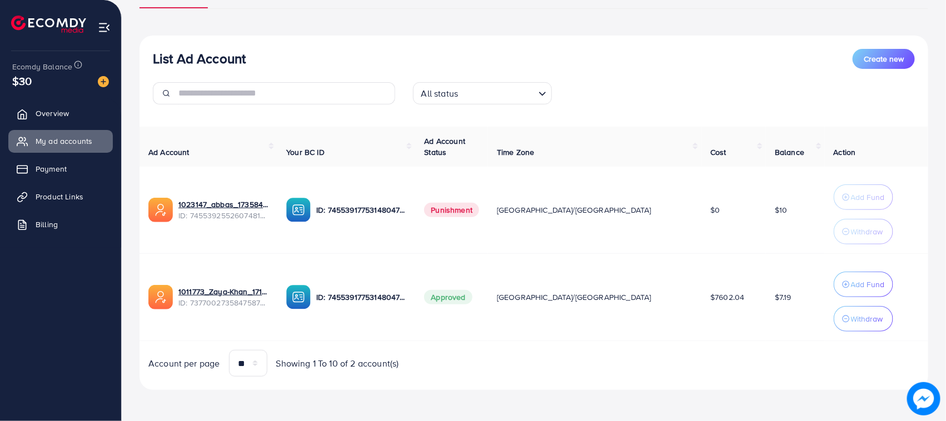
click at [771, 294] on td "$7.19" at bounding box center [795, 297] width 59 height 87
drag, startPoint x: 771, startPoint y: 294, endPoint x: 157, endPoint y: 284, distance: 613.5
click at [157, 284] on tr "1011773_Zaya-Khan_1717592302951 ID: 7377002735847587841 ID: 7455391775314804752…" at bounding box center [533, 297] width 788 height 87
click at [141, 282] on td "1011773_Zaya-Khan_1717592302951 ID: 7377002735847587841" at bounding box center [208, 297] width 138 height 87
drag, startPoint x: 141, startPoint y: 282, endPoint x: 781, endPoint y: 307, distance: 641.1
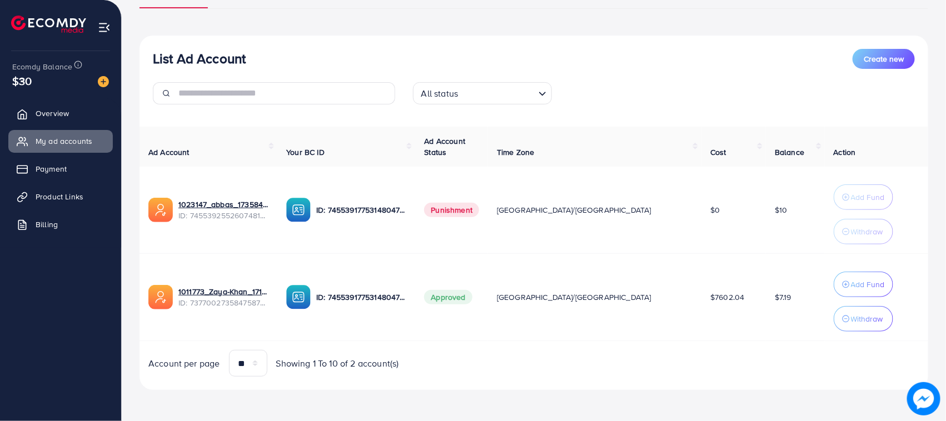
click at [781, 307] on tr "1011773_Zaya-Khan_1717592302951 ID: 7377002735847587841 ID: 7455391775314804752…" at bounding box center [533, 297] width 788 height 87
click at [781, 307] on td "$7.19" at bounding box center [795, 297] width 59 height 87
drag, startPoint x: 756, startPoint y: 296, endPoint x: 142, endPoint y: 281, distance: 614.2
click at [142, 281] on tr "1011773_Zaya-Khan_1717592302951 ID: 7377002735847587841 ID: 7455391775314804752…" at bounding box center [533, 297] width 788 height 87
click at [146, 281] on td "1011773_Zaya-Khan_1717592302951 ID: 7377002735847587841" at bounding box center [208, 297] width 138 height 87
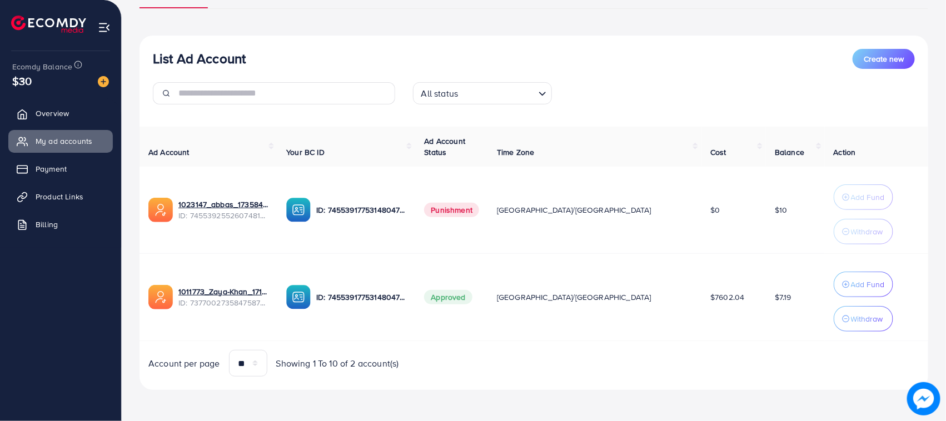
drag, startPoint x: 148, startPoint y: 283, endPoint x: 756, endPoint y: 310, distance: 607.9
click at [756, 310] on tr "1011773_Zaya-Khan_1717592302951 ID: 7377002735847587841 ID: 7455391775314804752…" at bounding box center [533, 297] width 788 height 87
click at [766, 309] on td "$7.19" at bounding box center [795, 297] width 59 height 87
drag, startPoint x: 756, startPoint y: 301, endPoint x: 128, endPoint y: 298, distance: 627.9
click at [128, 298] on div "List Ad Account Create new List Ad Account Create new All status Loading... Ad …" at bounding box center [534, 161] width 824 height 519
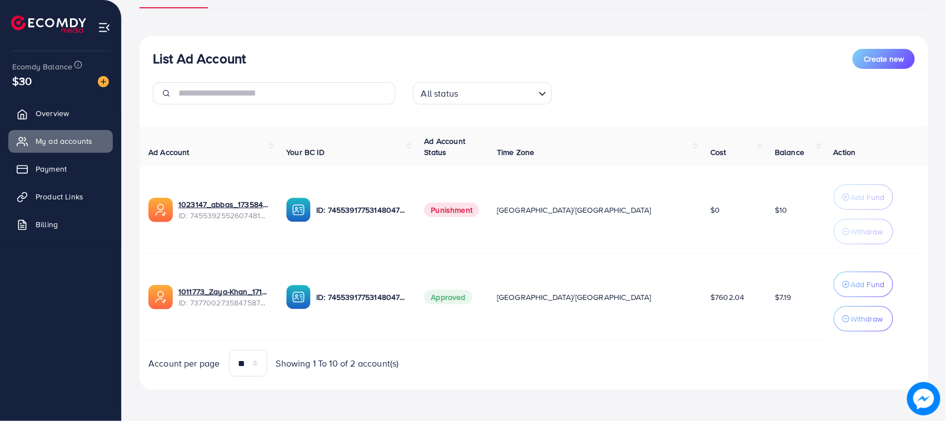
click at [146, 287] on td "1011773_Zaya-Khan_1717592302951 ID: 7377002735847587841" at bounding box center [208, 297] width 138 height 87
drag, startPoint x: 146, startPoint y: 287, endPoint x: 755, endPoint y: 304, distance: 608.7
click at [755, 304] on tr "1011773_Zaya-Khan_1717592302951 ID: 7377002735847587841 ID: 7455391775314804752…" at bounding box center [533, 297] width 788 height 87
click at [766, 303] on td "$7.19" at bounding box center [795, 297] width 59 height 87
drag, startPoint x: 755, startPoint y: 303, endPoint x: 145, endPoint y: 293, distance: 609.6
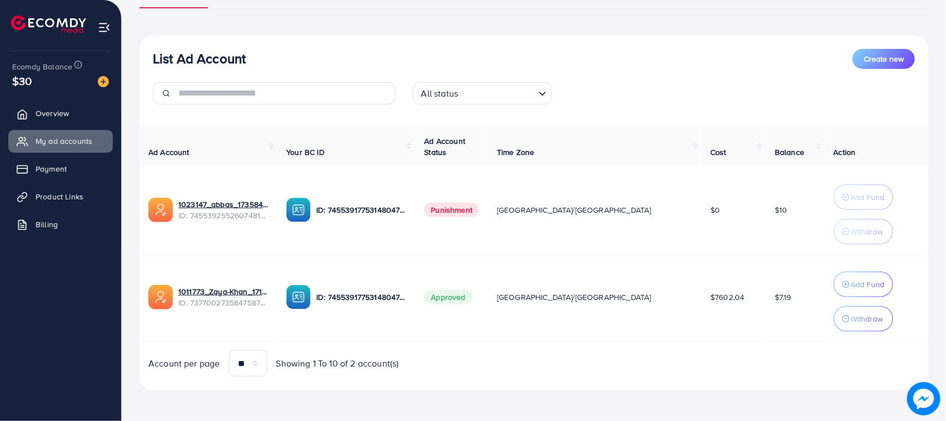
click at [145, 293] on tr "1011773_Zaya-Khan_1717592302951 ID: 7377002735847587841 ID: 7455391775314804752…" at bounding box center [533, 297] width 788 height 87
click at [145, 293] on td "1011773_Zaya-Khan_1717592302951 ID: 7377002735847587841" at bounding box center [208, 297] width 138 height 87
drag, startPoint x: 145, startPoint y: 293, endPoint x: 765, endPoint y: 307, distance: 620.2
click at [765, 307] on tr "1011773_Zaya-Khan_1717592302951 ID: 7377002735847587841 ID: 7455391775314804752…" at bounding box center [533, 297] width 788 height 87
click at [766, 294] on td "$7.19" at bounding box center [795, 297] width 59 height 87
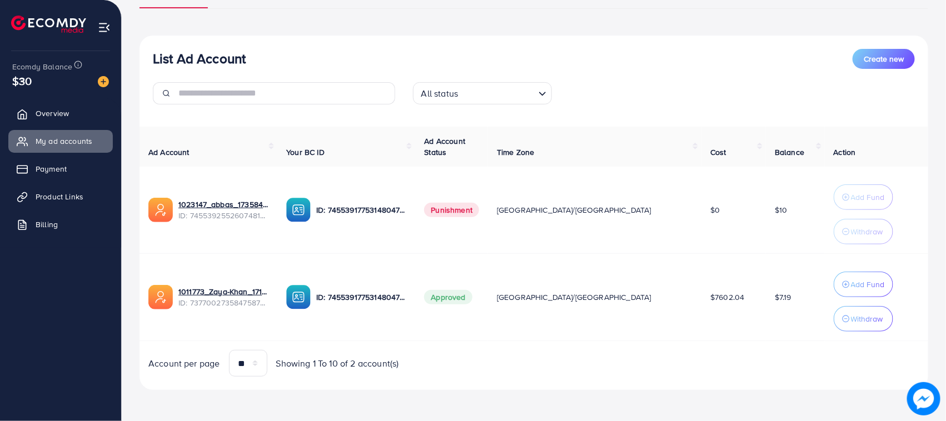
drag, startPoint x: 765, startPoint y: 294, endPoint x: 165, endPoint y: 287, distance: 600.1
click at [165, 287] on tr "1011773_Zaya-Khan_1717592302951 ID: 7377002735847587841 ID: 7455391775314804752…" at bounding box center [533, 297] width 788 height 87
click at [146, 287] on td "1011773_Zaya-Khan_1717592302951 ID: 7377002735847587841" at bounding box center [208, 297] width 138 height 87
drag, startPoint x: 146, startPoint y: 287, endPoint x: 767, endPoint y: 300, distance: 621.3
click at [767, 300] on tr "1011773_Zaya-Khan_1717592302951 ID: 7377002735847587841 ID: 7455391775314804752…" at bounding box center [533, 297] width 788 height 87
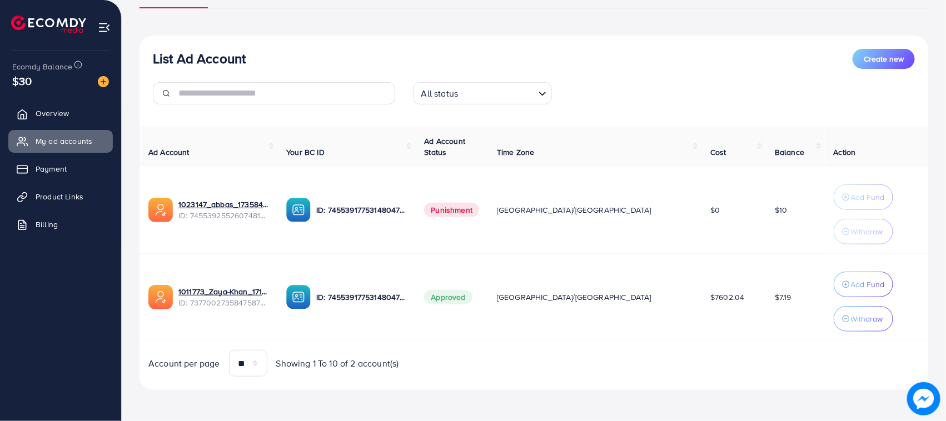
click at [767, 299] on td "$7.19" at bounding box center [795, 297] width 59 height 87
drag, startPoint x: 767, startPoint y: 299, endPoint x: 143, endPoint y: 294, distance: 624.0
click at [143, 294] on tr "1011773_Zaya-Khan_1717592302951 ID: 7377002735847587841 ID: 7455391775314804752…" at bounding box center [533, 297] width 788 height 87
click at [143, 294] on td "1011773_Zaya-Khan_1717592302951 ID: 7377002735847587841" at bounding box center [208, 297] width 138 height 87
drag, startPoint x: 143, startPoint y: 294, endPoint x: 751, endPoint y: 298, distance: 608.4
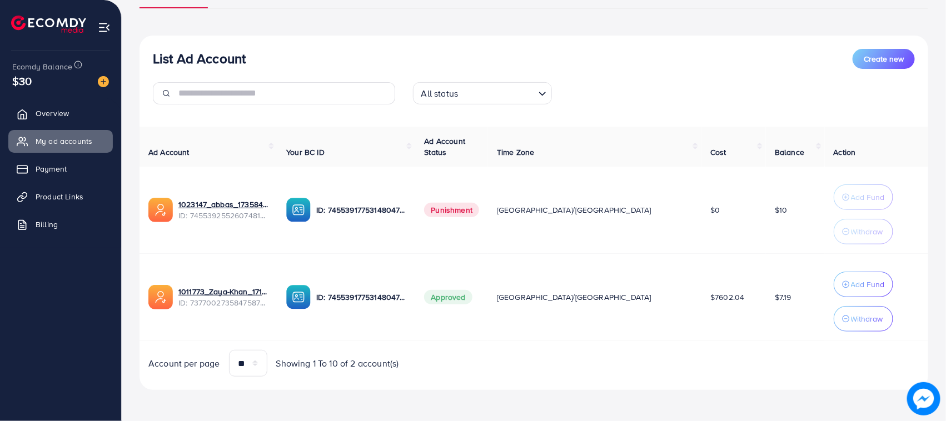
click at [751, 298] on tr "1011773_Zaya-Khan_1717592302951 ID: 7377002735847587841 ID: 7455391775314804752…" at bounding box center [533, 297] width 788 height 87
click at [775, 298] on span "$7.19" at bounding box center [783, 297] width 17 height 11
drag, startPoint x: 751, startPoint y: 298, endPoint x: 159, endPoint y: 292, distance: 591.8
click at [159, 292] on tr "1011773_Zaya-Khan_1717592302951 ID: 7377002735847587841 ID: 7455391775314804752…" at bounding box center [533, 297] width 788 height 87
click at [142, 288] on td "1011773_Zaya-Khan_1717592302951 ID: 7377002735847587841" at bounding box center [208, 297] width 138 height 87
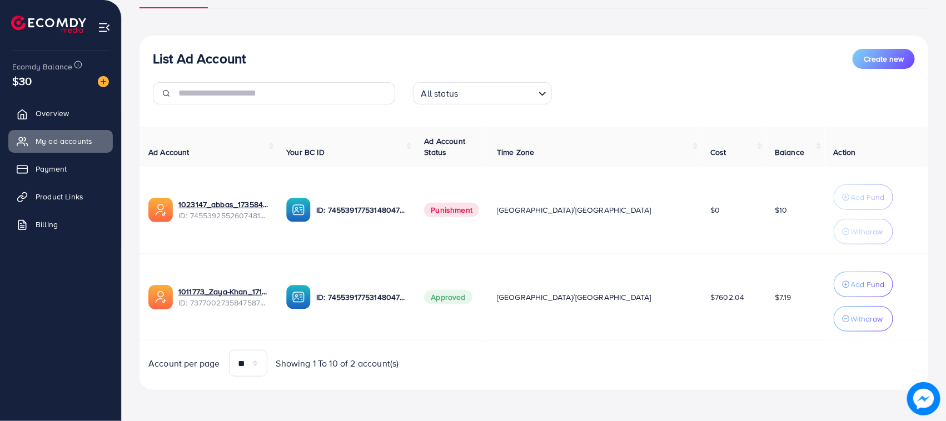
drag, startPoint x: 142, startPoint y: 288, endPoint x: 756, endPoint y: 314, distance: 614.5
click at [756, 314] on tr "1011773_Zaya-Khan_1717592302951 ID: 7377002735847587841 ID: 7455391775314804752…" at bounding box center [533, 297] width 788 height 87
click at [766, 314] on td "$7.19" at bounding box center [795, 297] width 59 height 87
drag, startPoint x: 756, startPoint y: 299, endPoint x: 148, endPoint y: 292, distance: 608.5
click at [148, 292] on tr "1011773_Zaya-Khan_1717592302951 ID: 7377002735847587841 ID: 7455391775314804752…" at bounding box center [533, 297] width 788 height 87
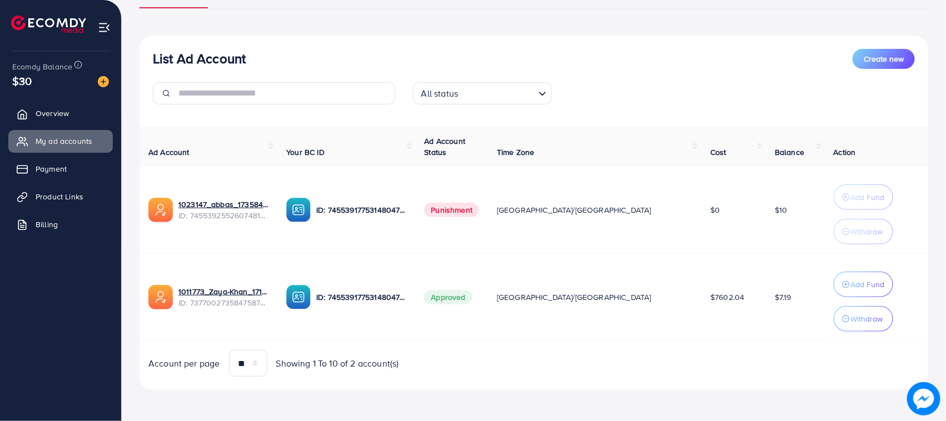
click at [148, 292] on img at bounding box center [160, 297] width 24 height 24
drag, startPoint x: 148, startPoint y: 292, endPoint x: 154, endPoint y: 297, distance: 7.9
click at [183, 299] on div "1011773_Zaya-Khan_1717592302951 ID: 7377002735847587841" at bounding box center [208, 297] width 120 height 24
click at [134, 297] on div "List Ad Account Create new List Ad Account Create new All status Loading... Ad …" at bounding box center [534, 161] width 824 height 519
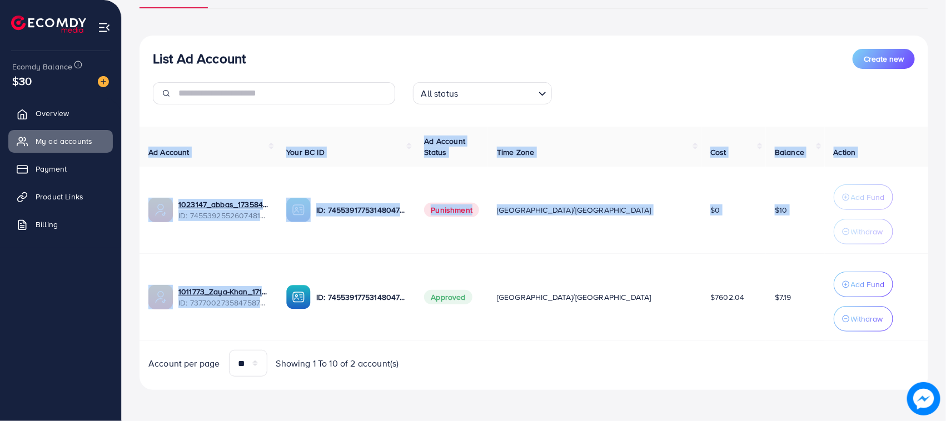
drag, startPoint x: 134, startPoint y: 297, endPoint x: 260, endPoint y: 298, distance: 125.6
click at [260, 298] on div "List Ad Account Create new List Ad Account Create new All status Loading... Ad …" at bounding box center [534, 161] width 824 height 519
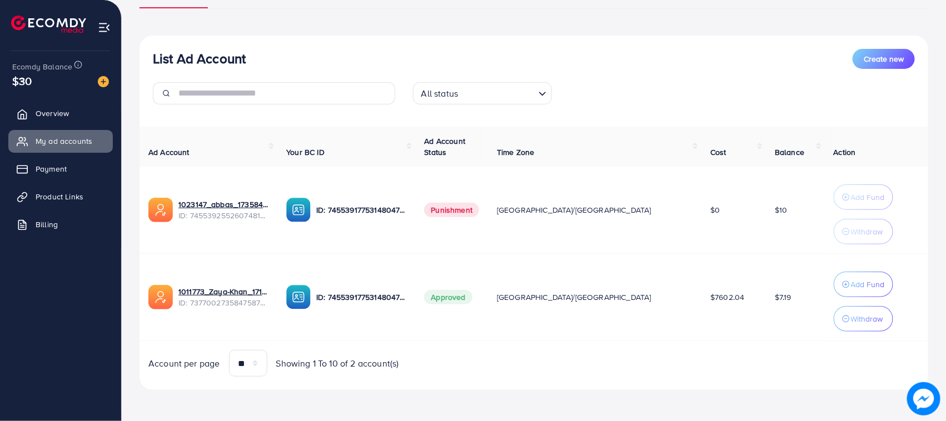
click at [321, 254] on td "ID: 7455391775314804752" at bounding box center [346, 297] width 138 height 87
drag, startPoint x: 753, startPoint y: 303, endPoint x: 142, endPoint y: 281, distance: 611.6
click at [142, 281] on tr "1011773_Zaya-Khan_1717592302951 ID: 7377002735847587841 ID: 7455391775314804752…" at bounding box center [533, 297] width 788 height 87
click at [139, 294] on td "1011773_Zaya-Khan_1717592302951 ID: 7377002735847587841" at bounding box center [208, 297] width 138 height 87
drag, startPoint x: 757, startPoint y: 300, endPoint x: 156, endPoint y: 313, distance: 601.3
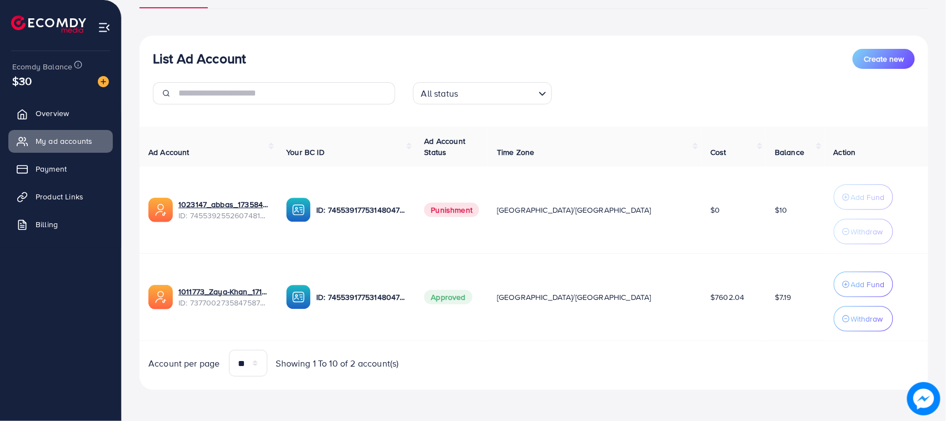
click at [156, 313] on tr "1011773_Zaya-Khan_1717592302951 ID: 7377002735847587841 ID: 7455391775314804752…" at bounding box center [533, 297] width 788 height 87
click at [139, 279] on td "1011773_Zaya-Khan_1717592302951 ID: 7377002735847587841" at bounding box center [208, 297] width 138 height 87
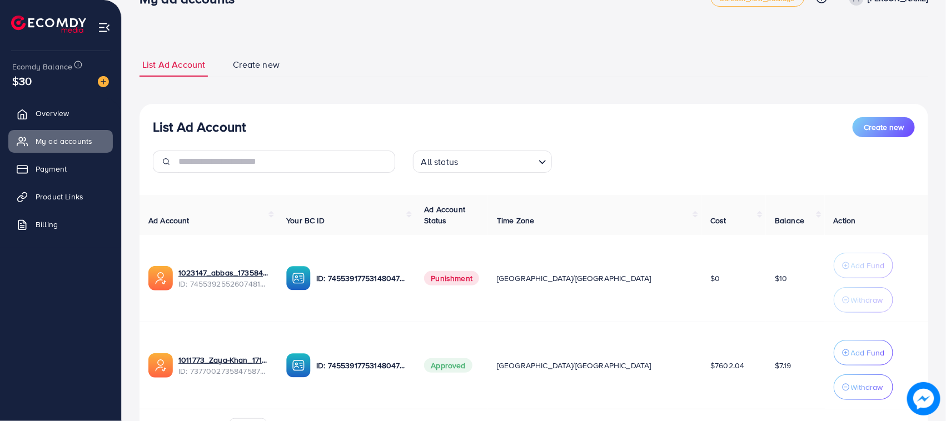
scroll to position [29, 0]
click at [17, 96] on div "Ecomdy Balance $30" at bounding box center [60, 74] width 103 height 47
click at [28, 112] on icon at bounding box center [22, 114] width 11 height 11
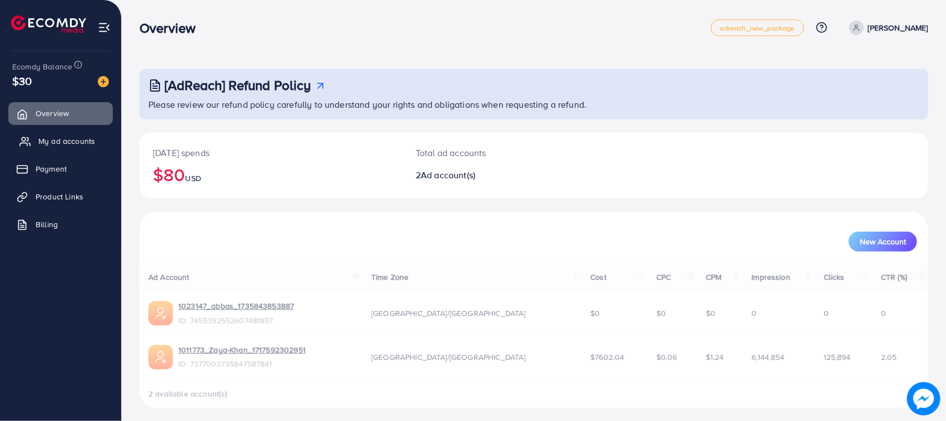
click at [73, 143] on span "My ad accounts" at bounding box center [66, 141] width 57 height 11
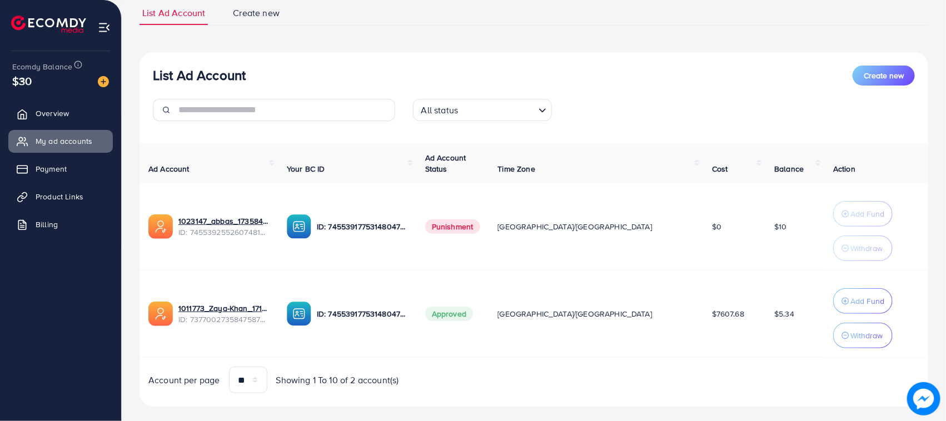
scroll to position [98, 0]
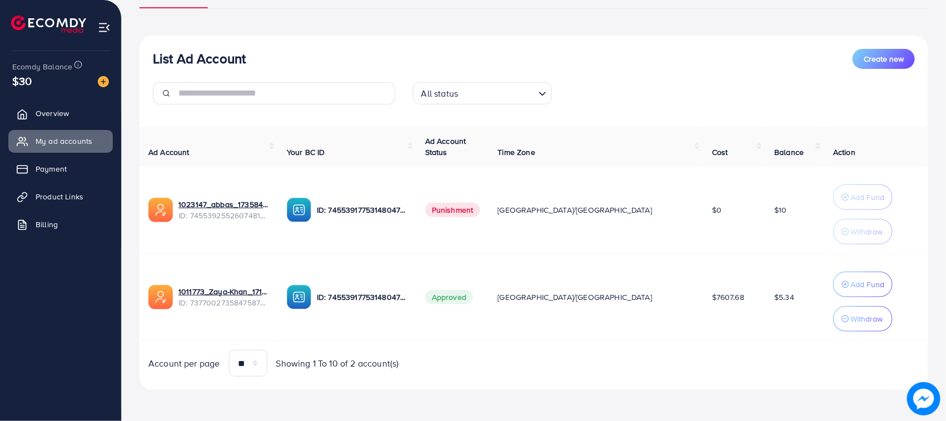
drag, startPoint x: 775, startPoint y: 306, endPoint x: 735, endPoint y: 301, distance: 40.9
click at [765, 301] on td "$5.34" at bounding box center [794, 297] width 59 height 87
click at [715, 306] on td "$7607.68" at bounding box center [734, 297] width 62 height 87
